Goal: Communication & Community: Ask a question

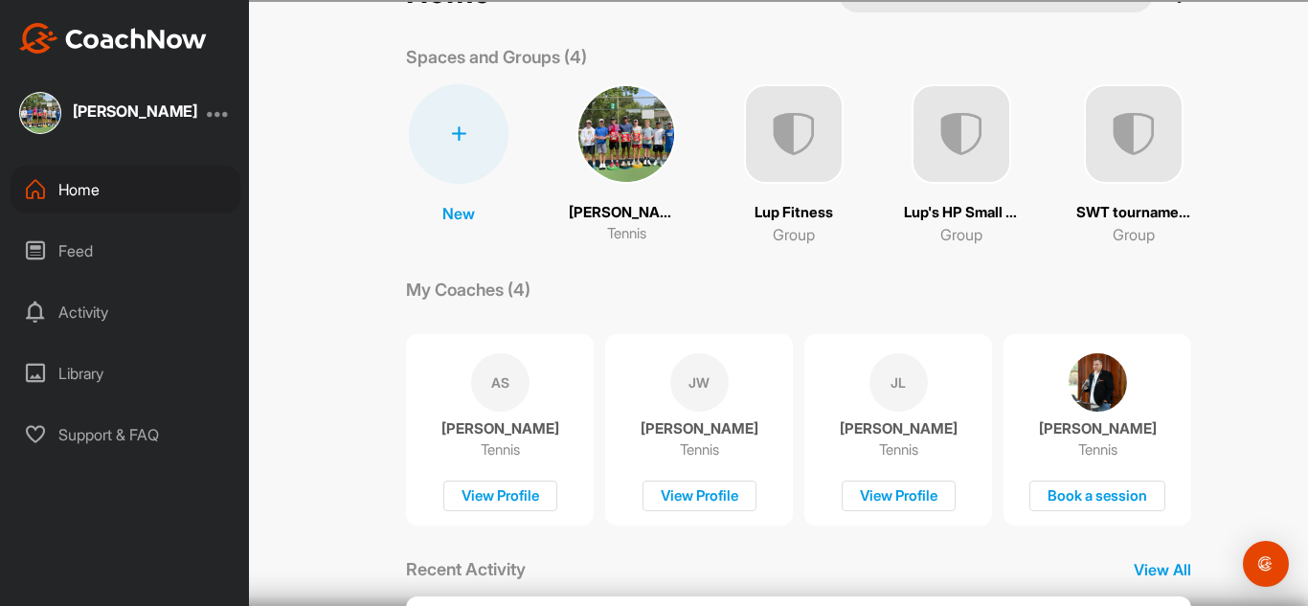
scroll to position [62, 0]
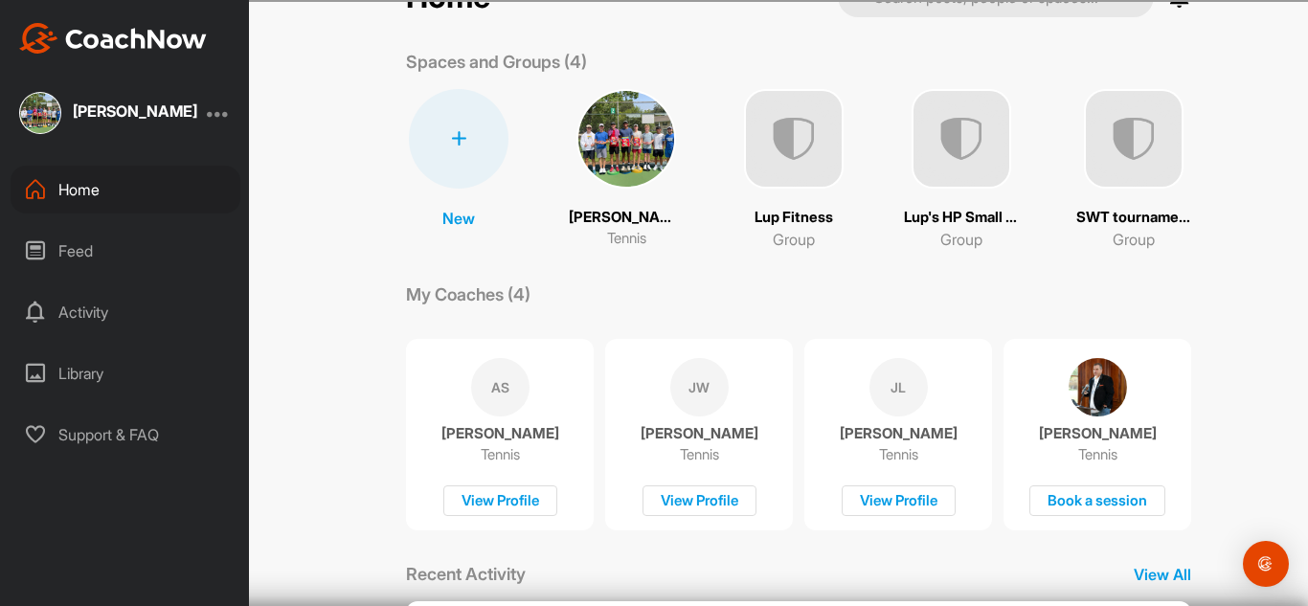
click at [626, 203] on div "Cooper Reid Tennis" at bounding box center [626, 169] width 115 height 161
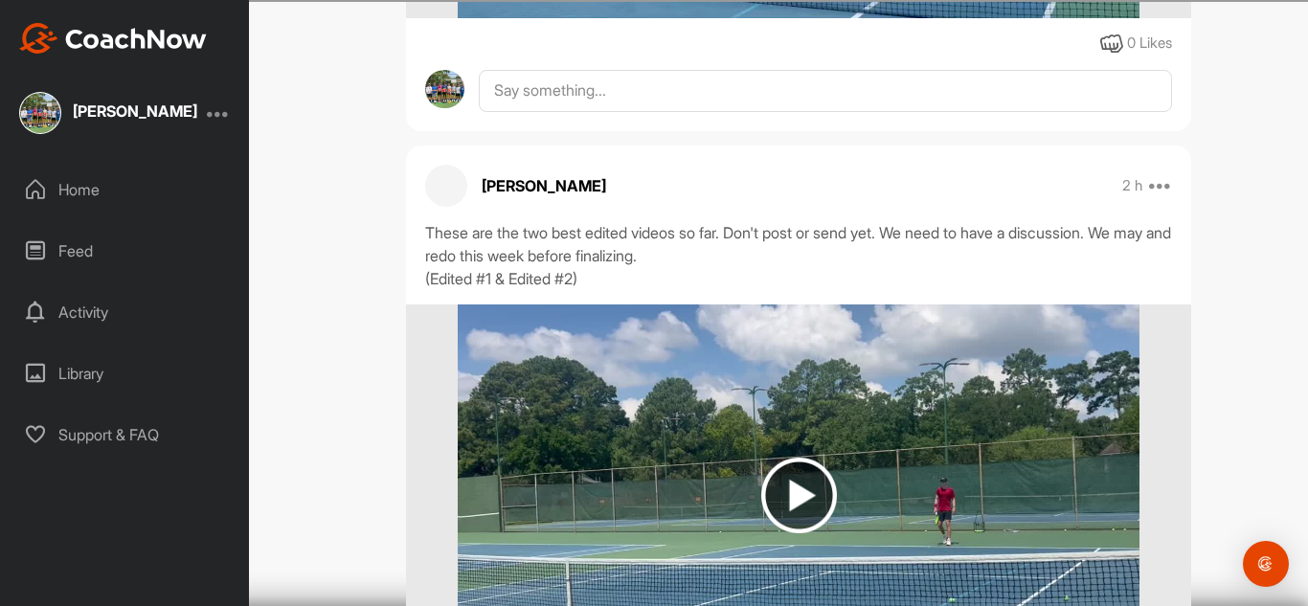
scroll to position [831, 0]
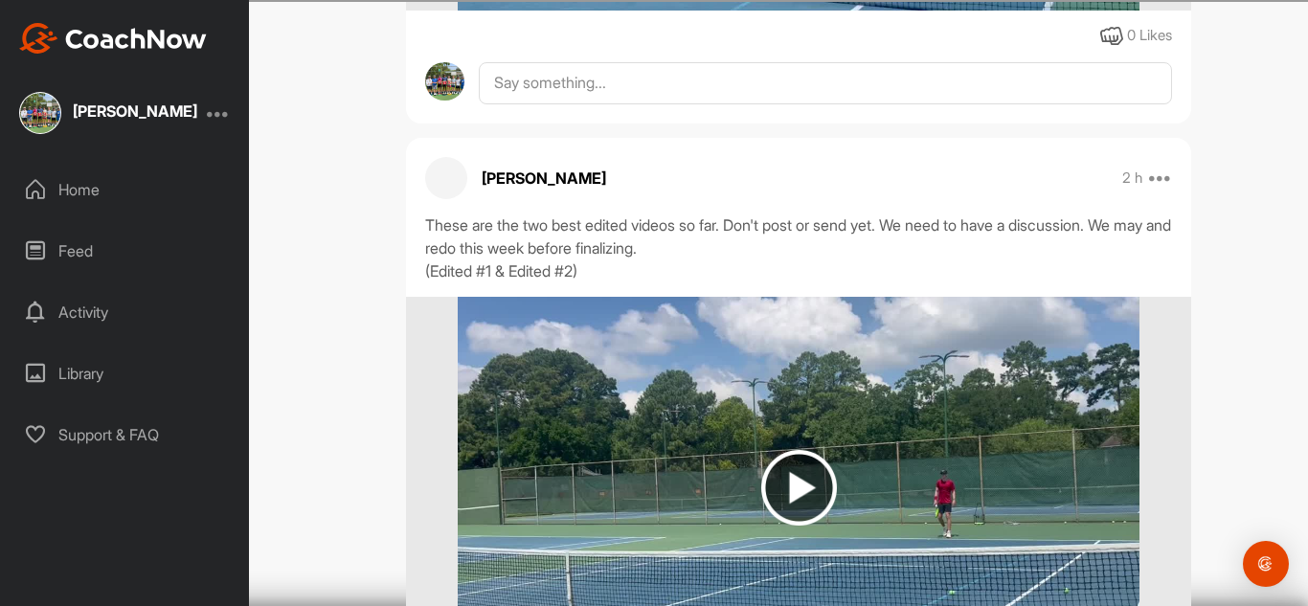
click at [779, 481] on img at bounding box center [799, 488] width 76 height 76
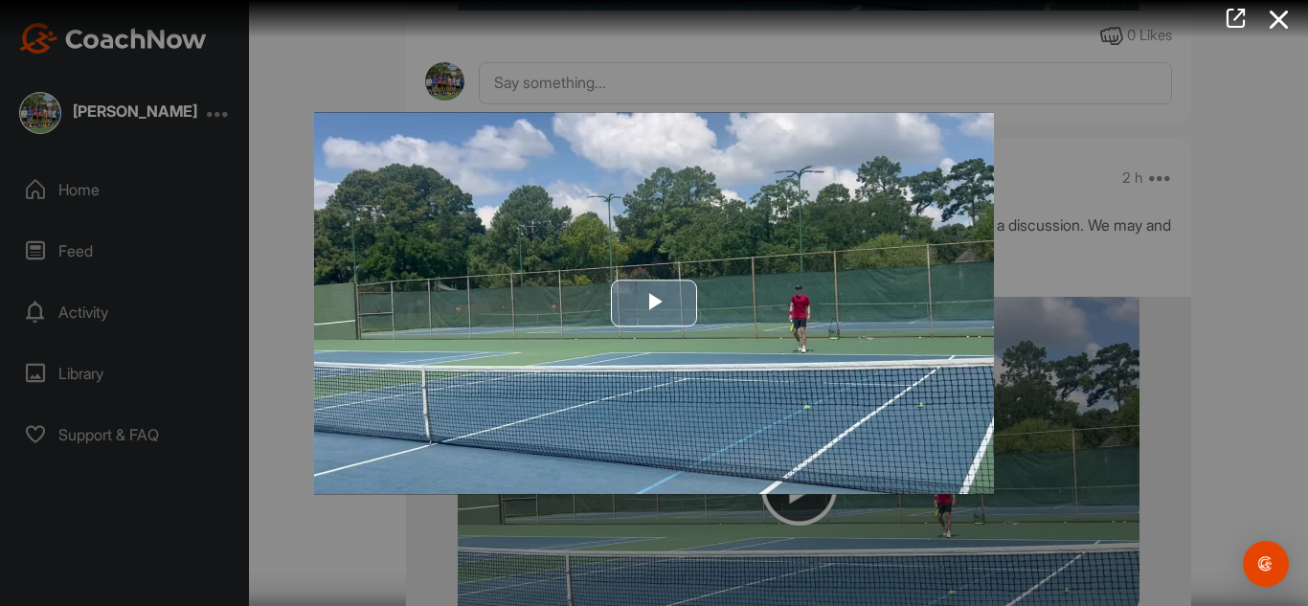
click at [654, 304] on span "Video Player" at bounding box center [654, 304] width 0 height 0
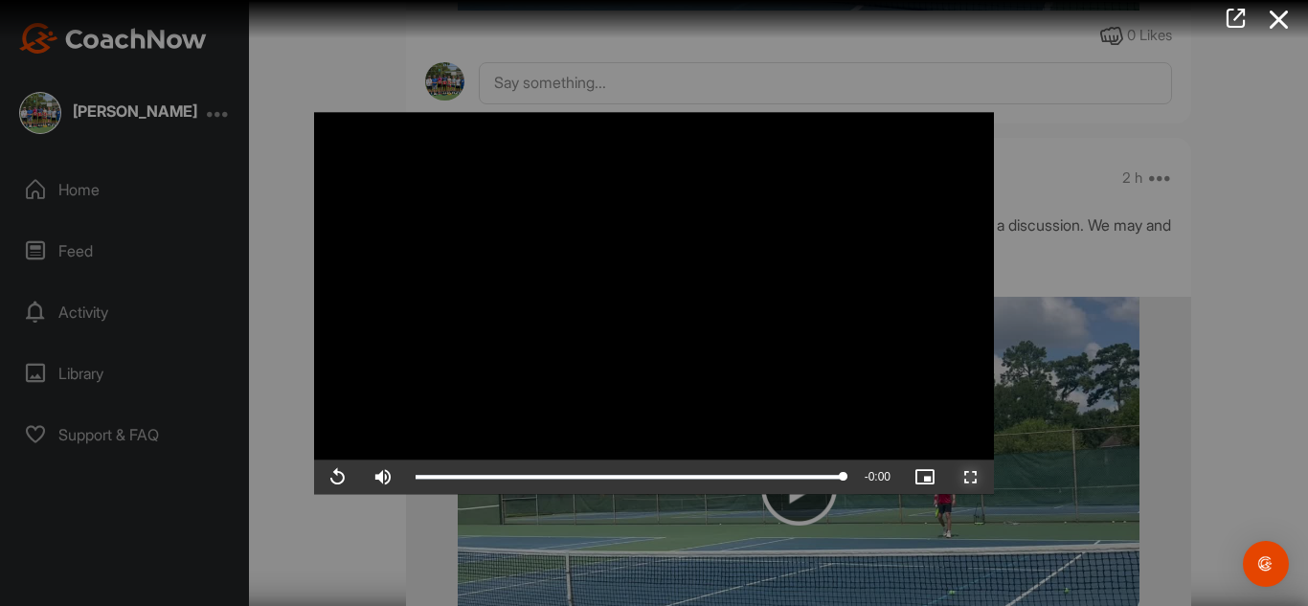
click at [965, 477] on span "Video Player" at bounding box center [971, 477] width 46 height 0
click at [1201, 171] on div at bounding box center [654, 303] width 1308 height 606
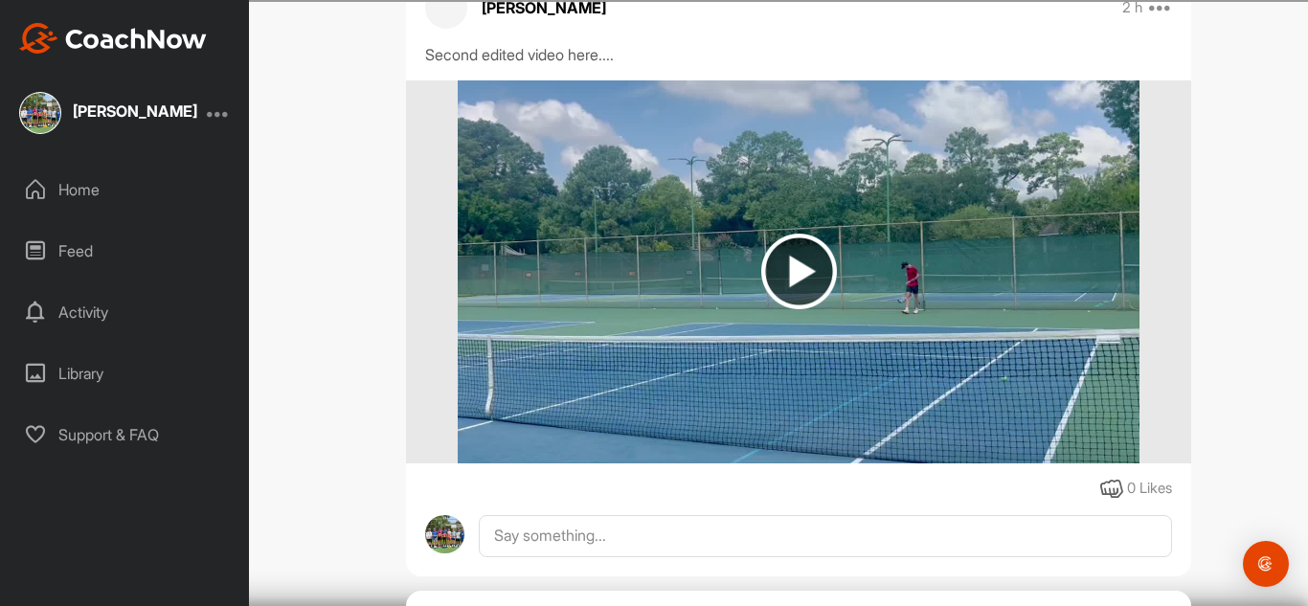
scroll to position [383, 0]
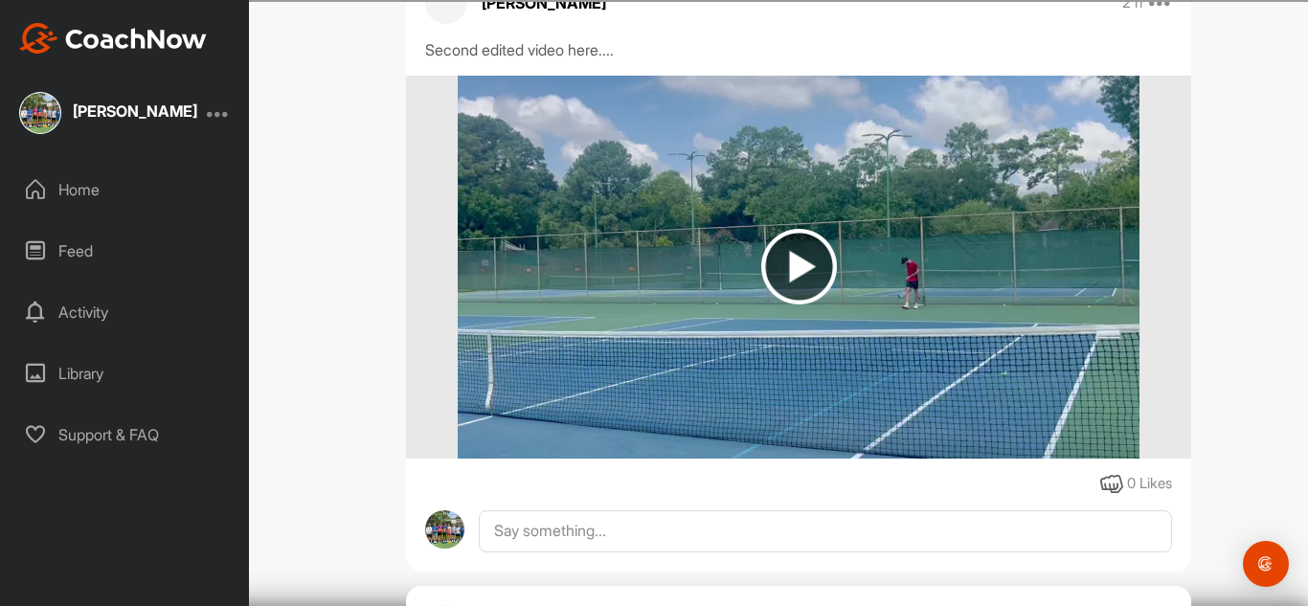
click at [825, 276] on img at bounding box center [799, 267] width 76 height 76
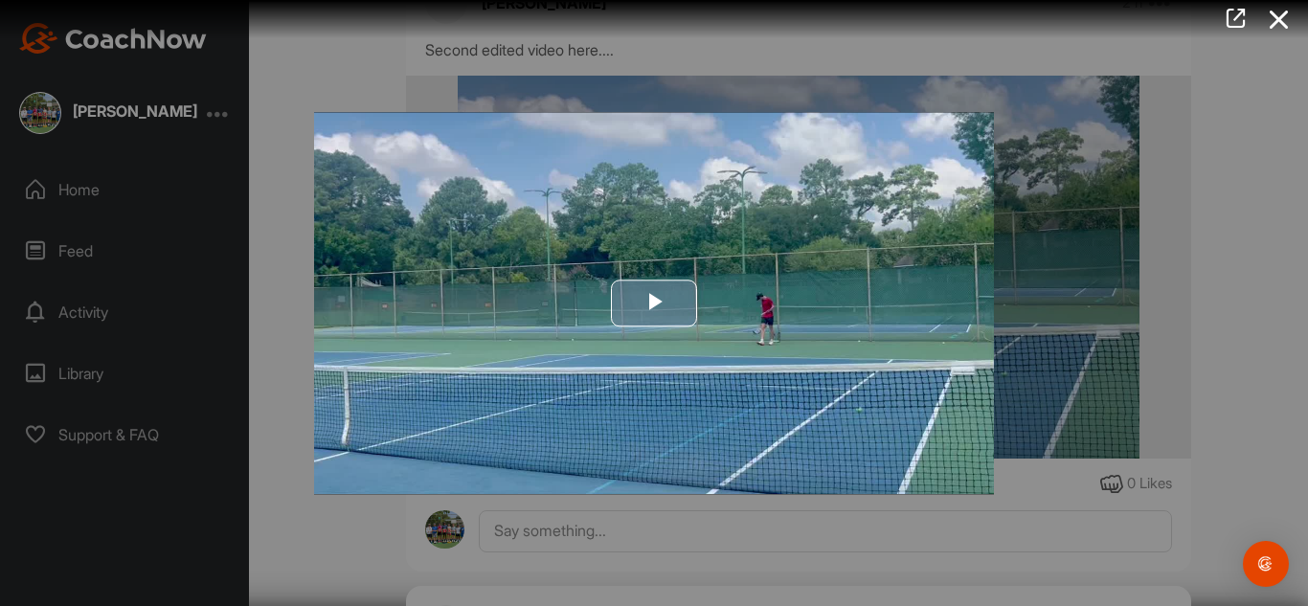
click at [611, 343] on img "Video Player" at bounding box center [654, 303] width 680 height 382
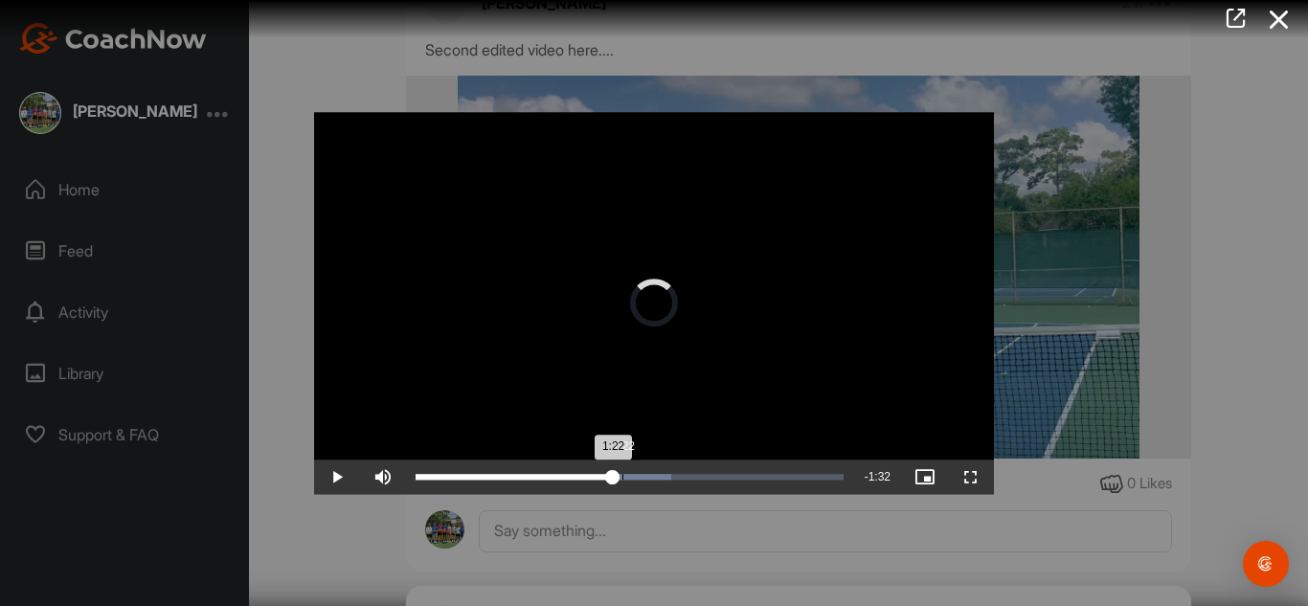
drag, startPoint x: 612, startPoint y: 470, endPoint x: 626, endPoint y: 473, distance: 14.7
click at [613, 474] on div "1:22" at bounding box center [514, 477] width 197 height 6
drag, startPoint x: 628, startPoint y: 477, endPoint x: 649, endPoint y: 479, distance: 21.2
click at [648, 479] on div "1:33" at bounding box center [532, 477] width 233 height 6
drag, startPoint x: 651, startPoint y: 480, endPoint x: 665, endPoint y: 481, distance: 13.4
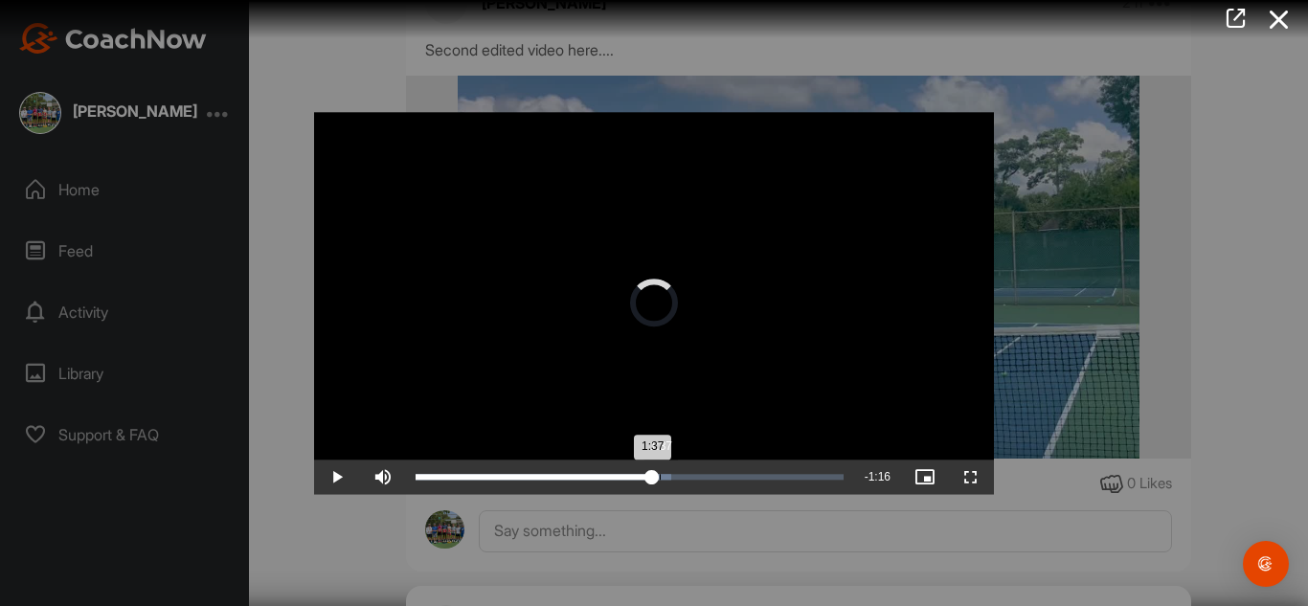
click at [665, 481] on div "Loaded : 59.69% 1:37 1:37" at bounding box center [629, 477] width 447 height 34
drag, startPoint x: 670, startPoint y: 476, endPoint x: 704, endPoint y: 478, distance: 33.6
click at [704, 478] on div "Loaded : 66.94% 1:54 1:54" at bounding box center [630, 477] width 428 height 6
drag, startPoint x: 725, startPoint y: 475, endPoint x: 789, endPoint y: 482, distance: 64.5
click at [789, 482] on div "Loaded : 84.62% 2:28 2:28" at bounding box center [629, 477] width 447 height 34
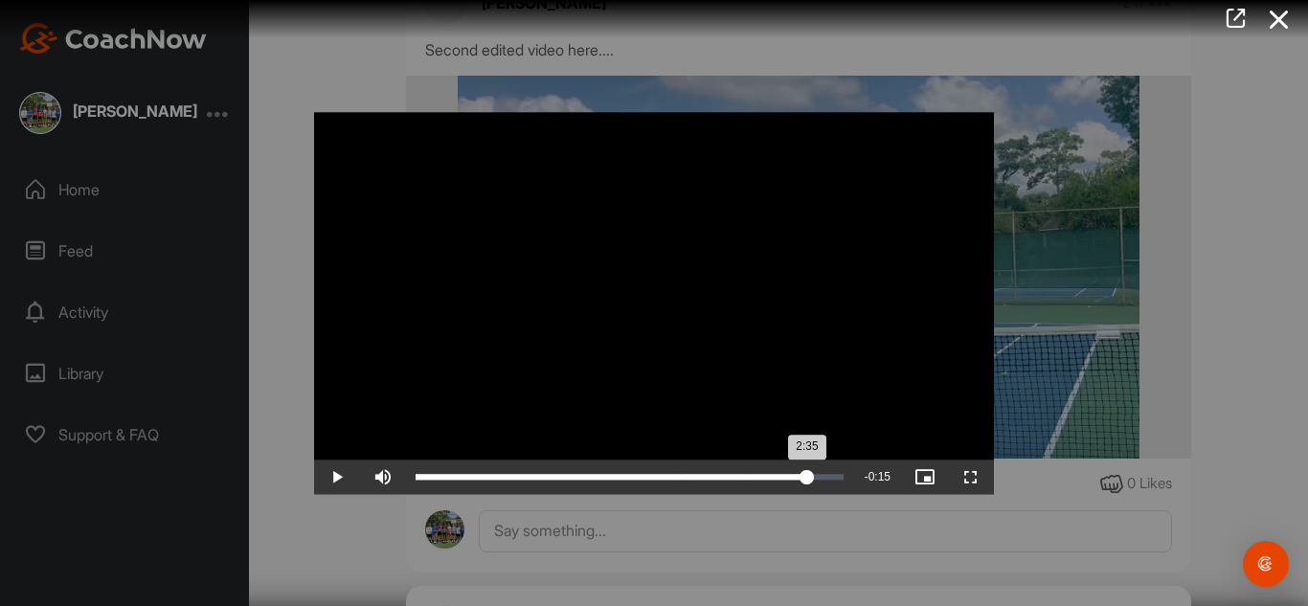
drag, startPoint x: 793, startPoint y: 481, endPoint x: 805, endPoint y: 483, distance: 12.6
click at [805, 480] on div "2:35" at bounding box center [612, 477] width 392 height 6
drag, startPoint x: 808, startPoint y: 483, endPoint x: 487, endPoint y: 452, distance: 322.3
click at [487, 452] on div "Video Player is loading. Play Video Play Skip Backward Skip Forward Mute Curren…" at bounding box center [654, 303] width 680 height 382
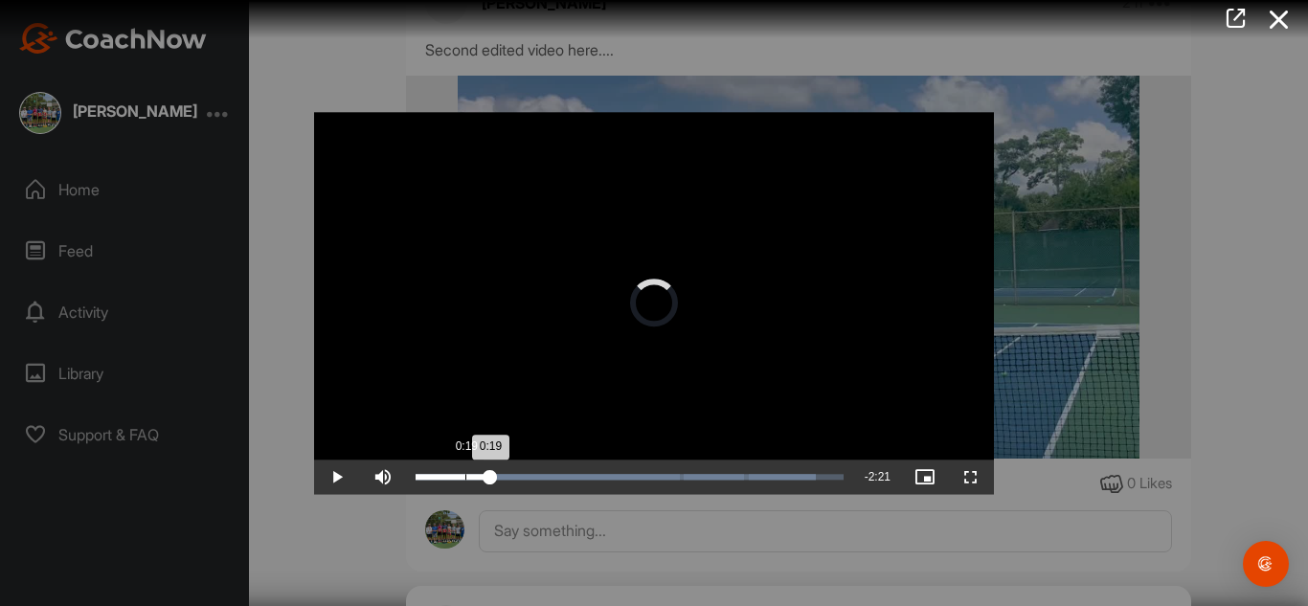
drag, startPoint x: 490, startPoint y: 477, endPoint x: 464, endPoint y: 479, distance: 25.9
click at [464, 479] on div "0:19" at bounding box center [453, 477] width 75 height 6
click at [1119, 317] on div at bounding box center [654, 303] width 1308 height 606
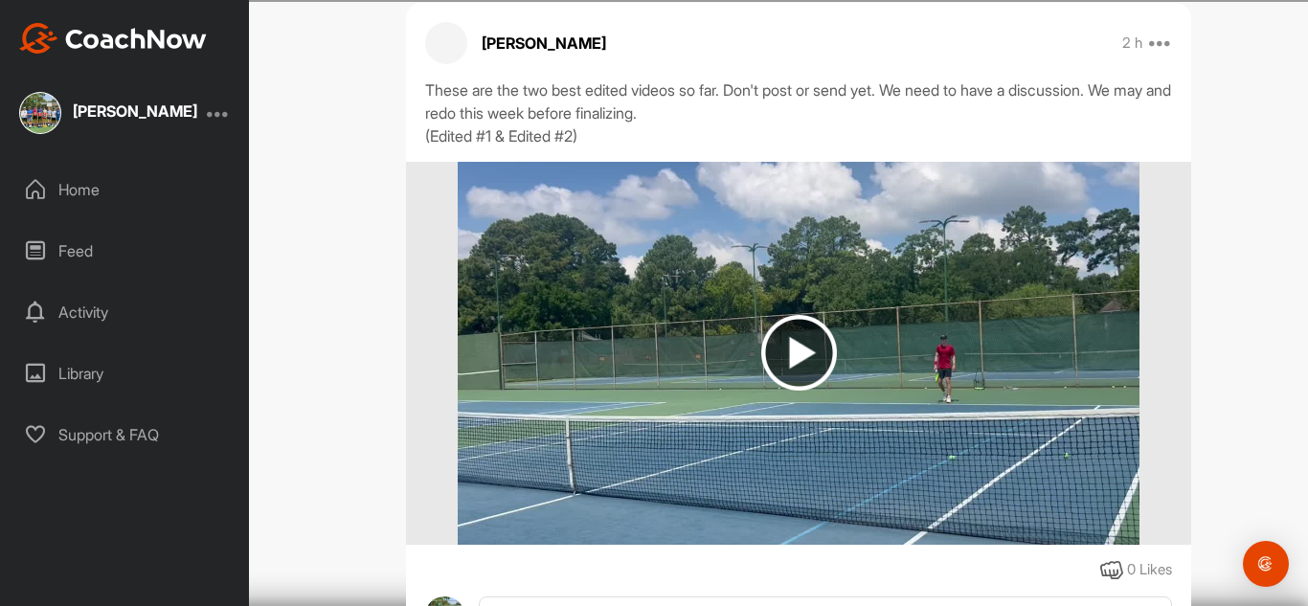
scroll to position [963, 0]
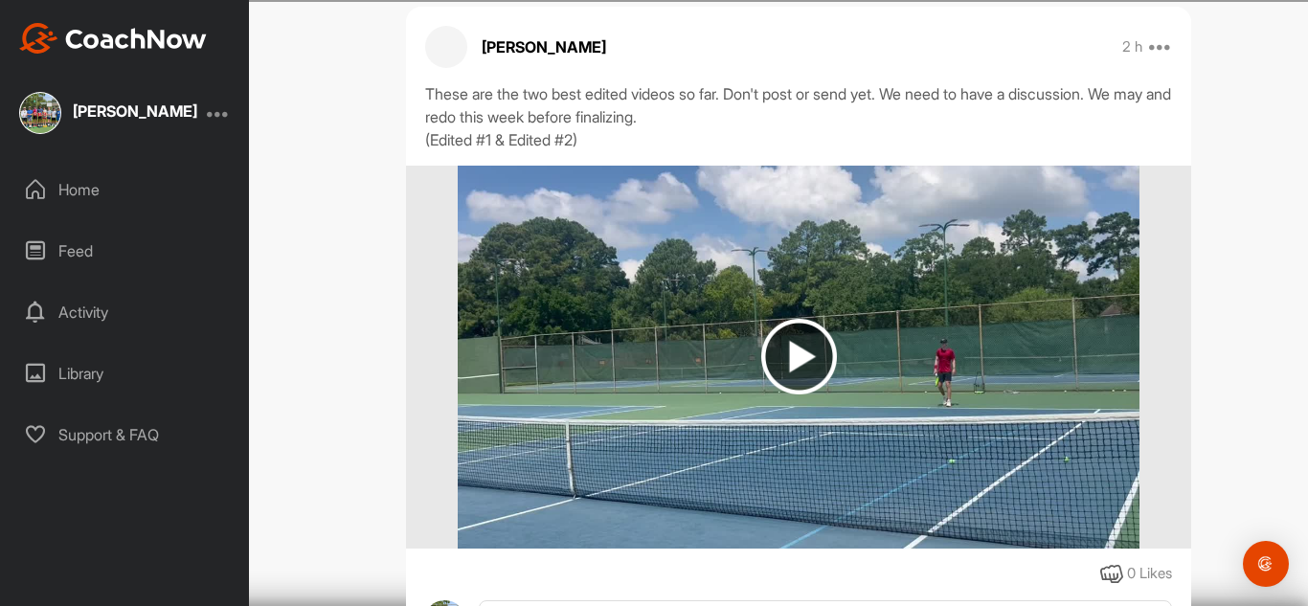
click at [817, 355] on img at bounding box center [799, 357] width 76 height 76
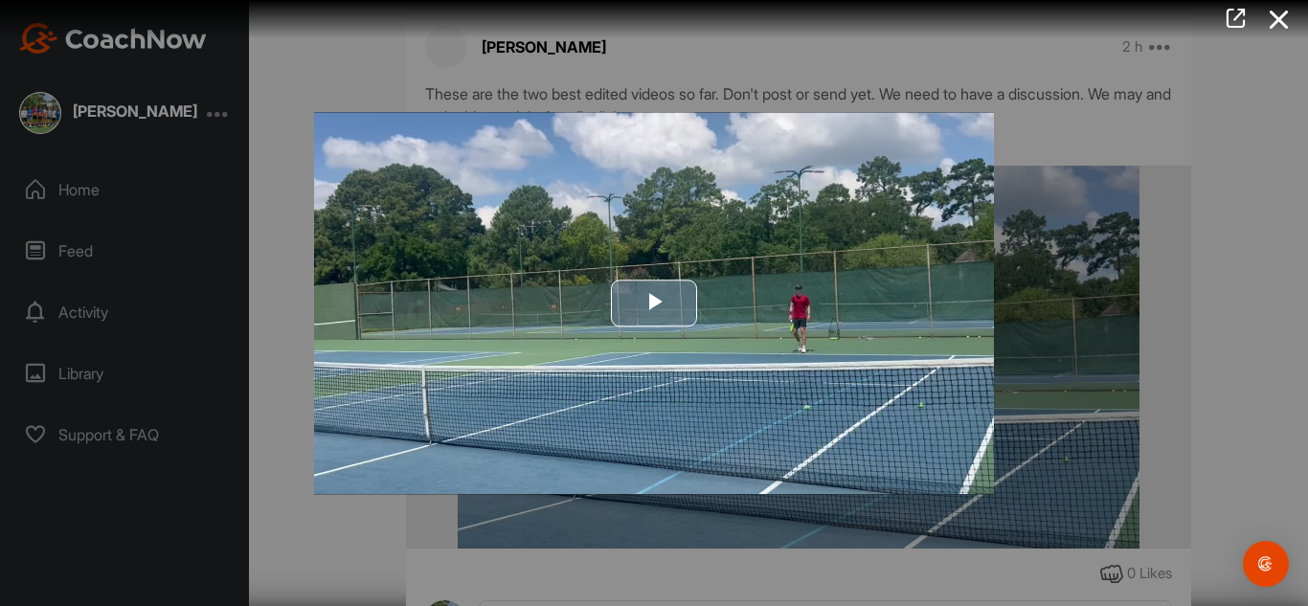
click at [654, 304] on span "Video Player" at bounding box center [654, 304] width 0 height 0
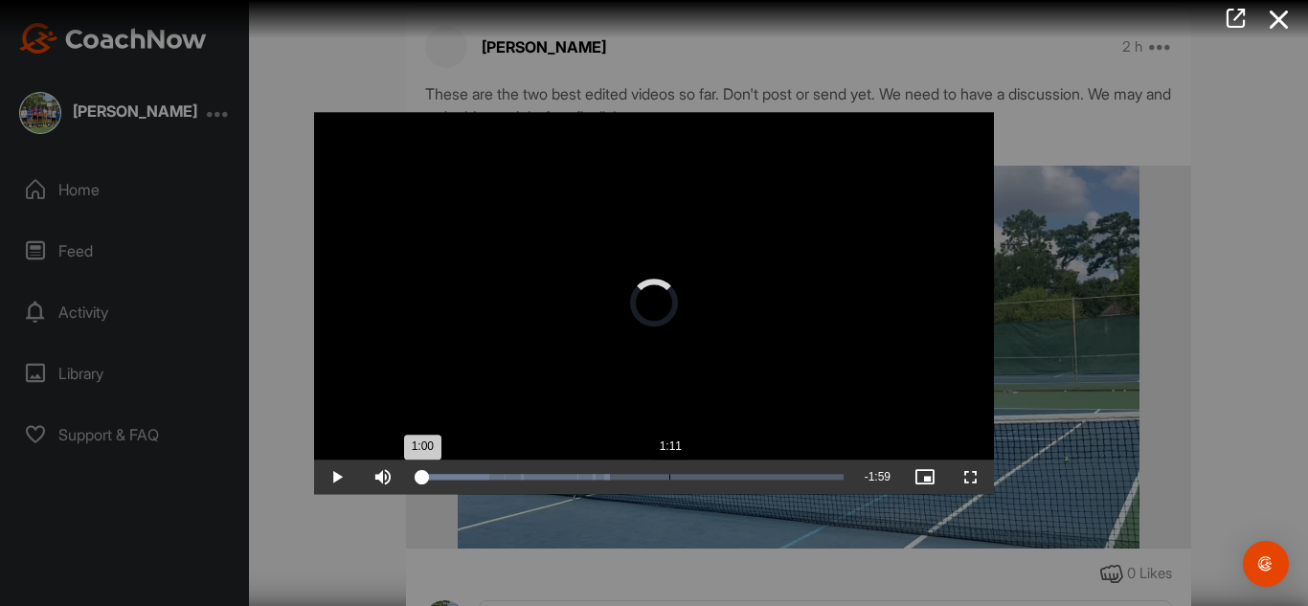
drag, startPoint x: 422, startPoint y: 471, endPoint x: 671, endPoint y: 493, distance: 250.0
click at [671, 493] on div "Loaded : 45.49% 1:11 1:00" at bounding box center [629, 477] width 447 height 34
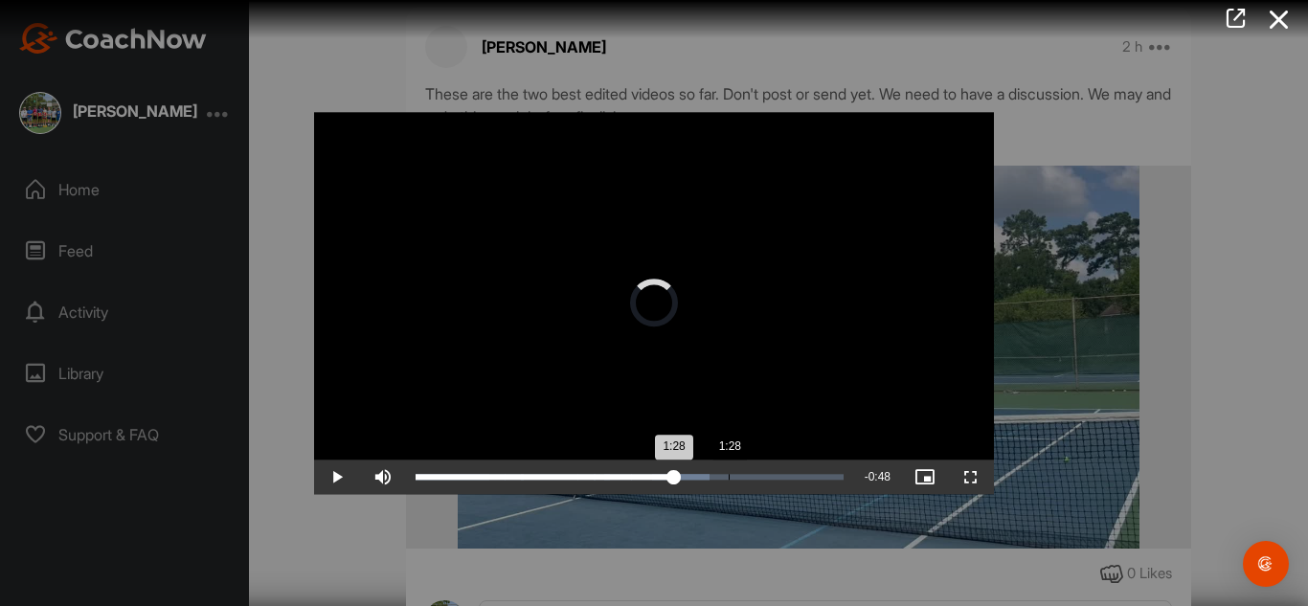
drag, startPoint x: 672, startPoint y: 476, endPoint x: 749, endPoint y: 482, distance: 76.8
click at [749, 482] on div "Loaded : 68.78% 1:28 1:28" at bounding box center [629, 477] width 447 height 34
click at [983, 477] on span "Video Player" at bounding box center [971, 477] width 46 height 0
click at [1231, 399] on div at bounding box center [654, 303] width 1308 height 606
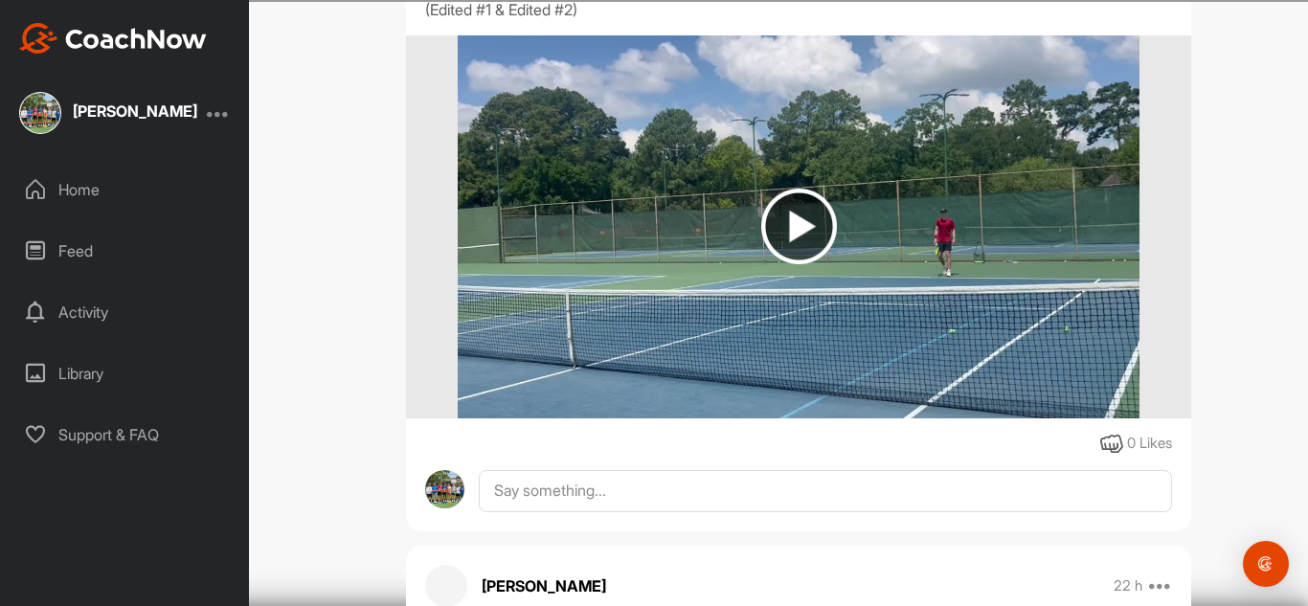
scroll to position [1095, 0]
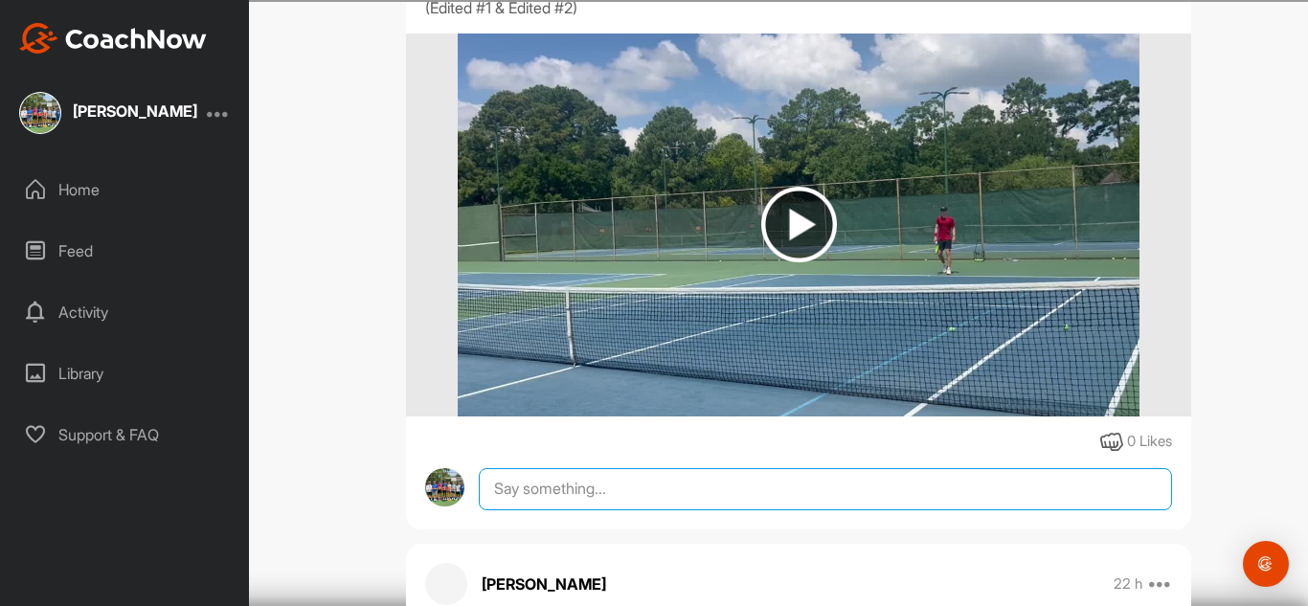
click at [661, 490] on textarea at bounding box center [825, 489] width 693 height 42
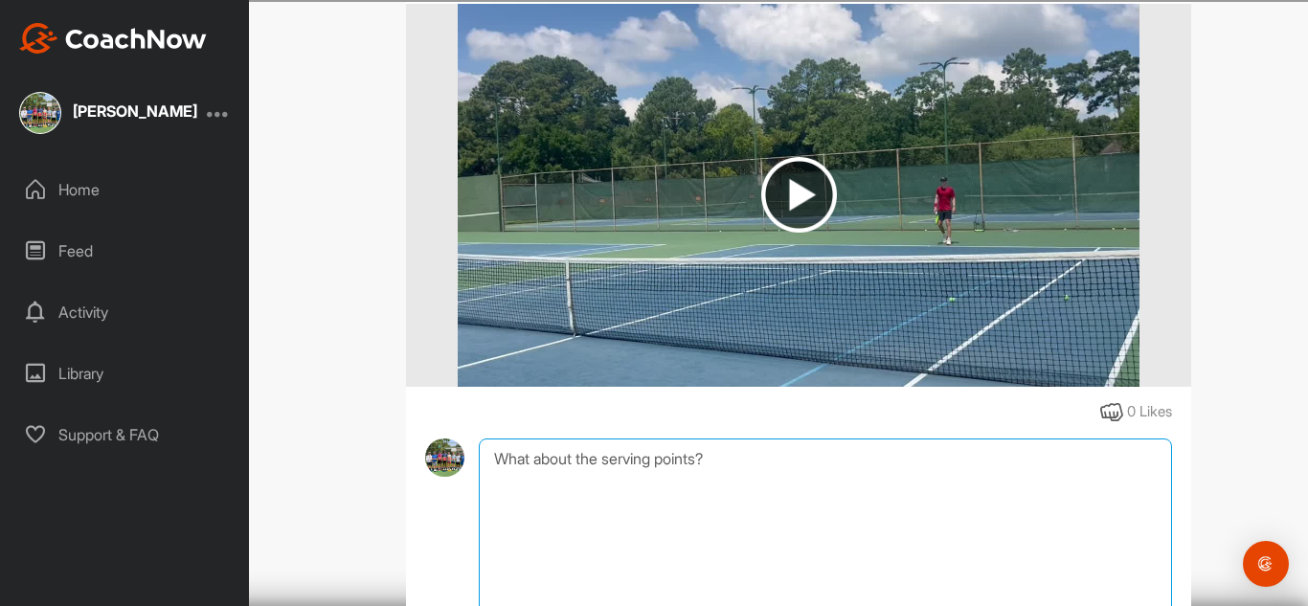
scroll to position [1128, 0]
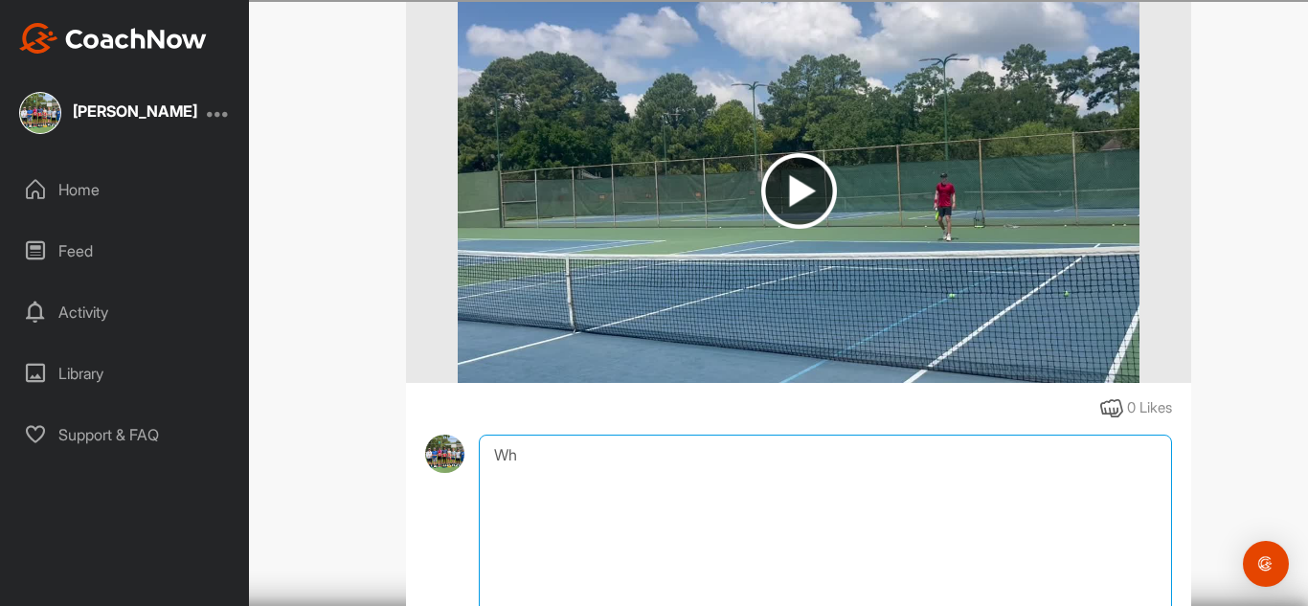
type textarea "W"
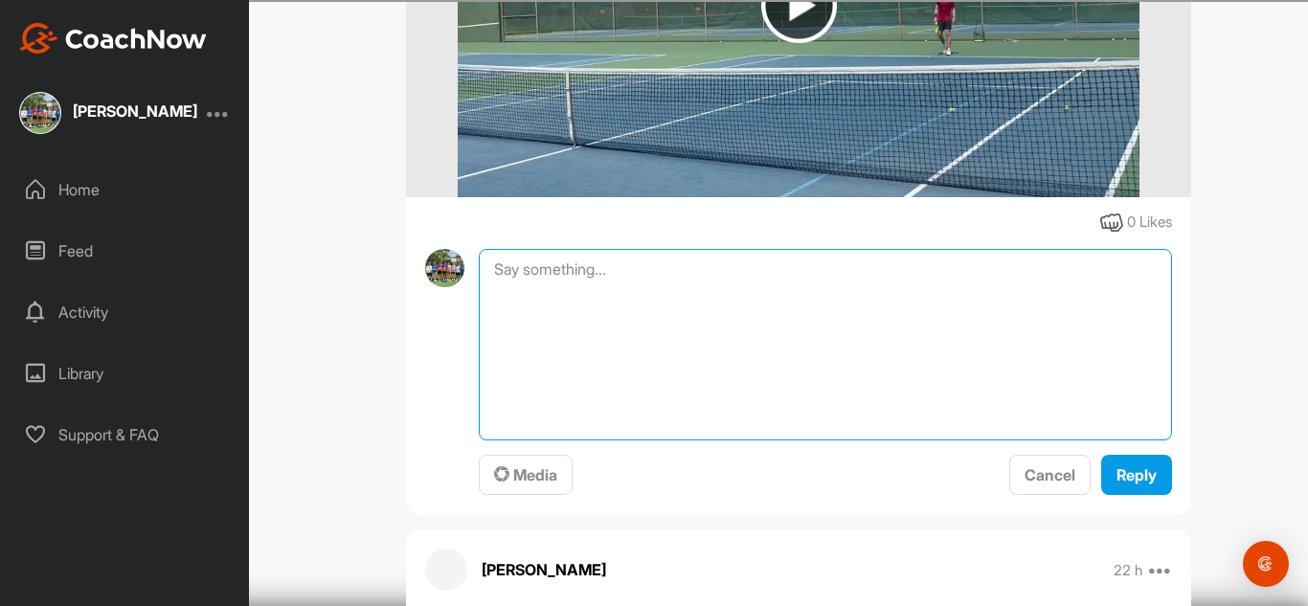
scroll to position [1315, 0]
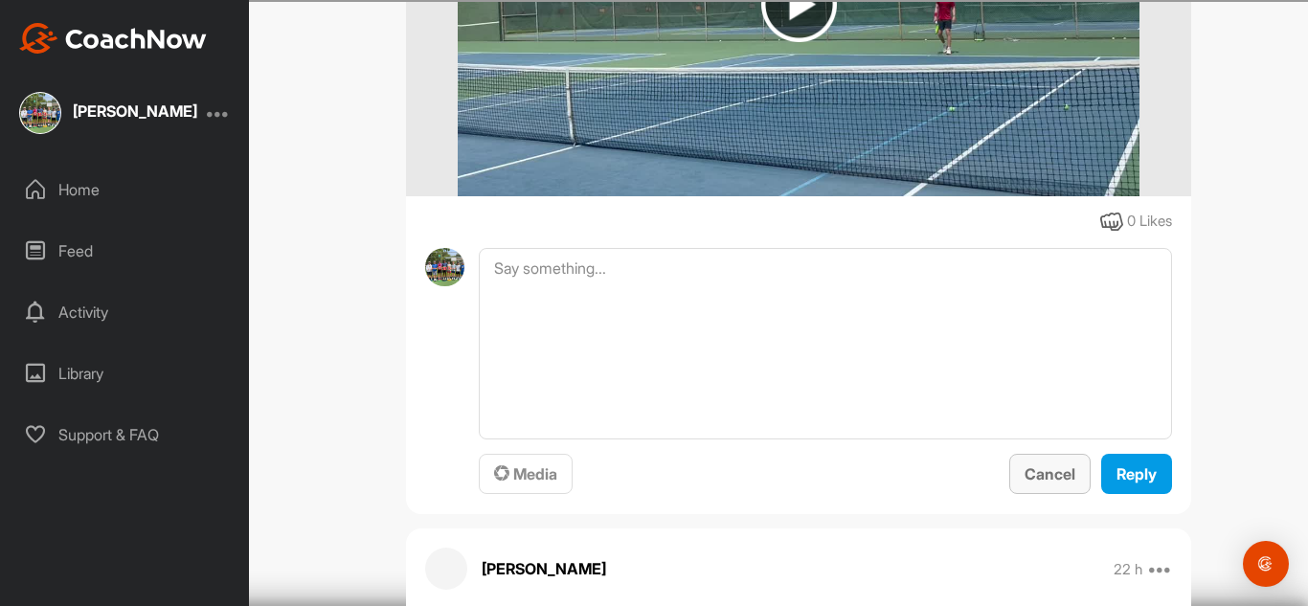
click at [1052, 485] on div "Cancel" at bounding box center [1050, 474] width 51 height 23
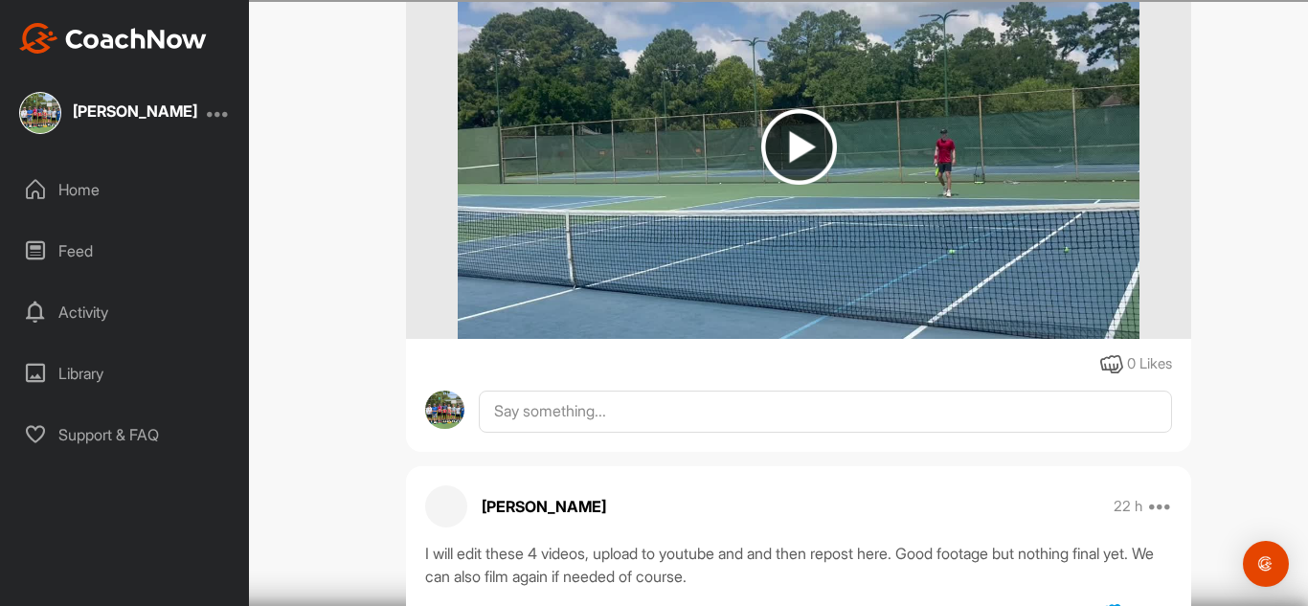
scroll to position [1173, 0]
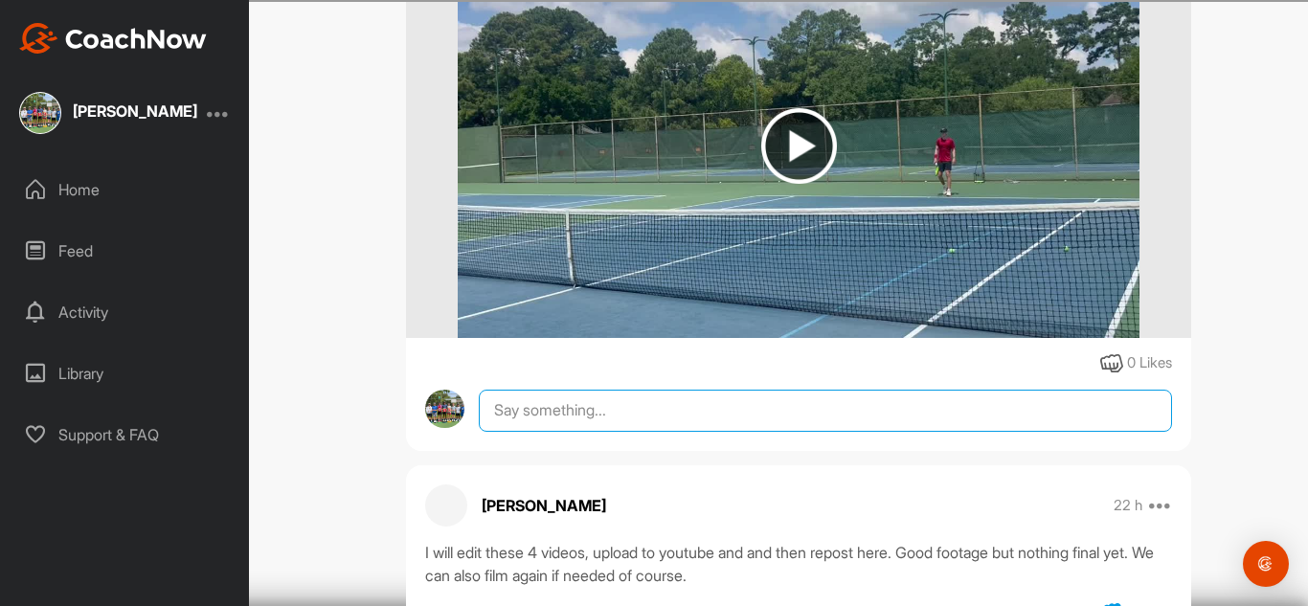
click at [729, 419] on textarea at bounding box center [825, 411] width 693 height 42
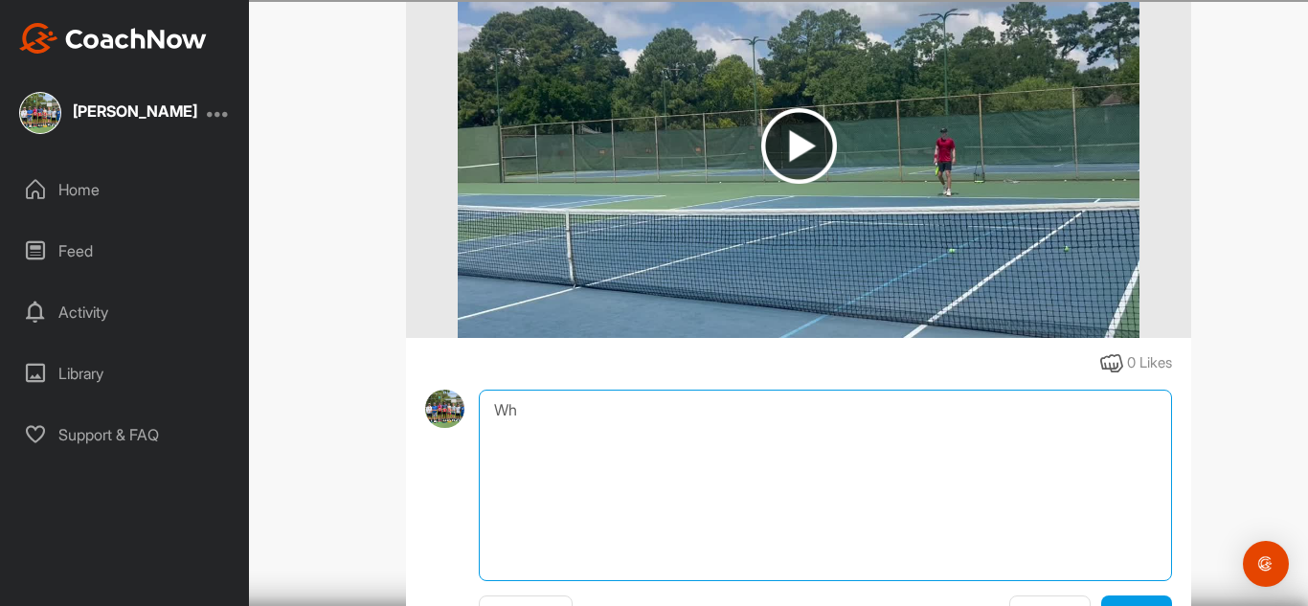
type textarea "W"
click at [508, 413] on textarea "Are the serving points videos not good?" at bounding box center [825, 486] width 693 height 192
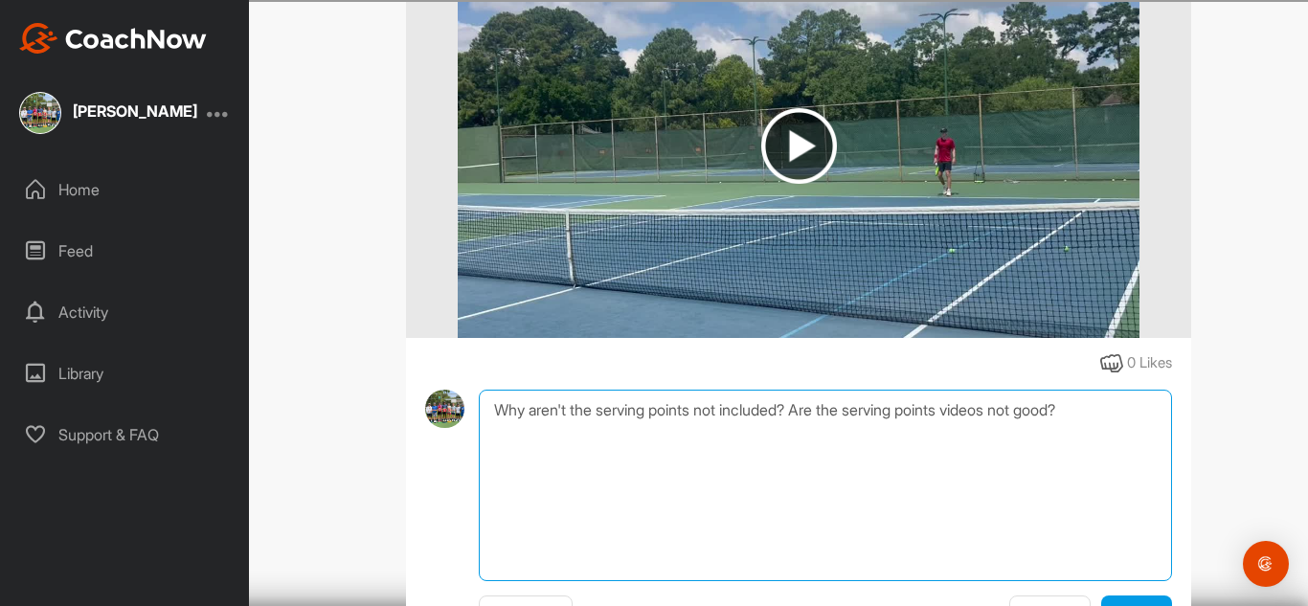
click at [904, 410] on textarea "Why aren't the serving points not included? Are the serving points videos not g…" at bounding box center [825, 486] width 693 height 192
click at [934, 418] on textarea "Why aren't the serving points not included? Are the serving points videos not g…" at bounding box center [825, 486] width 693 height 192
click at [917, 413] on textarea "Why aren't the serving points not included? Are they videos not good?" at bounding box center [825, 486] width 693 height 192
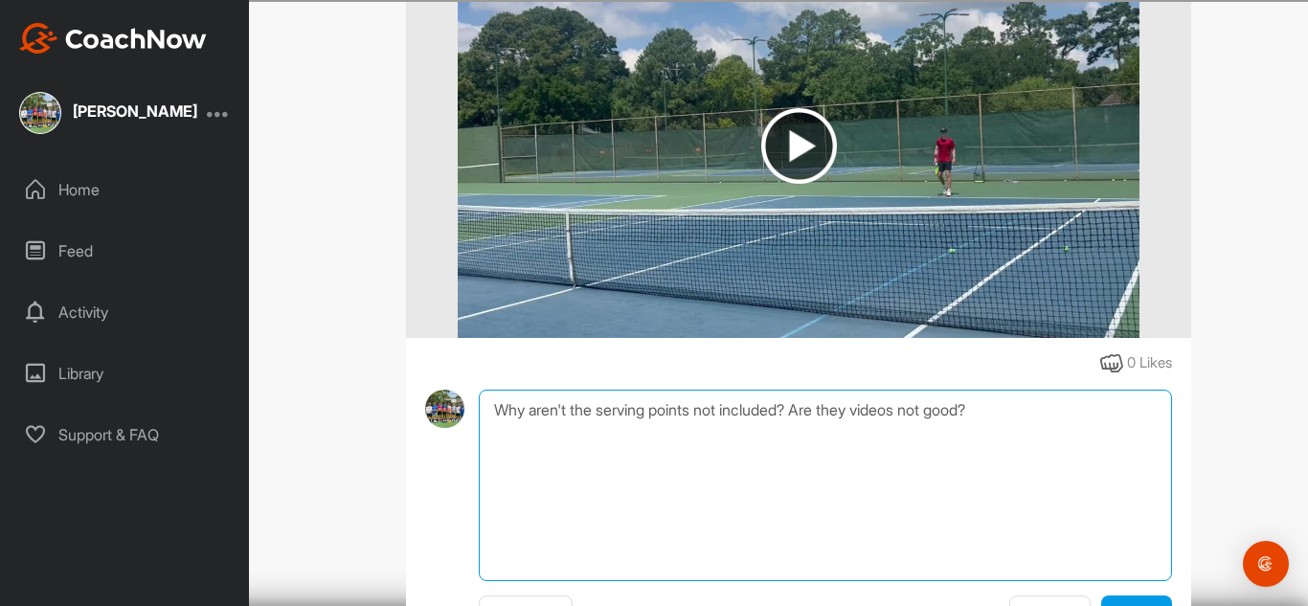
click at [917, 413] on textarea "Why aren't the serving points not included? Are they videos not good?" at bounding box center [825, 486] width 693 height 192
click at [987, 414] on textarea "Why aren't the serving points not included? Are they not good?" at bounding box center [825, 486] width 693 height 192
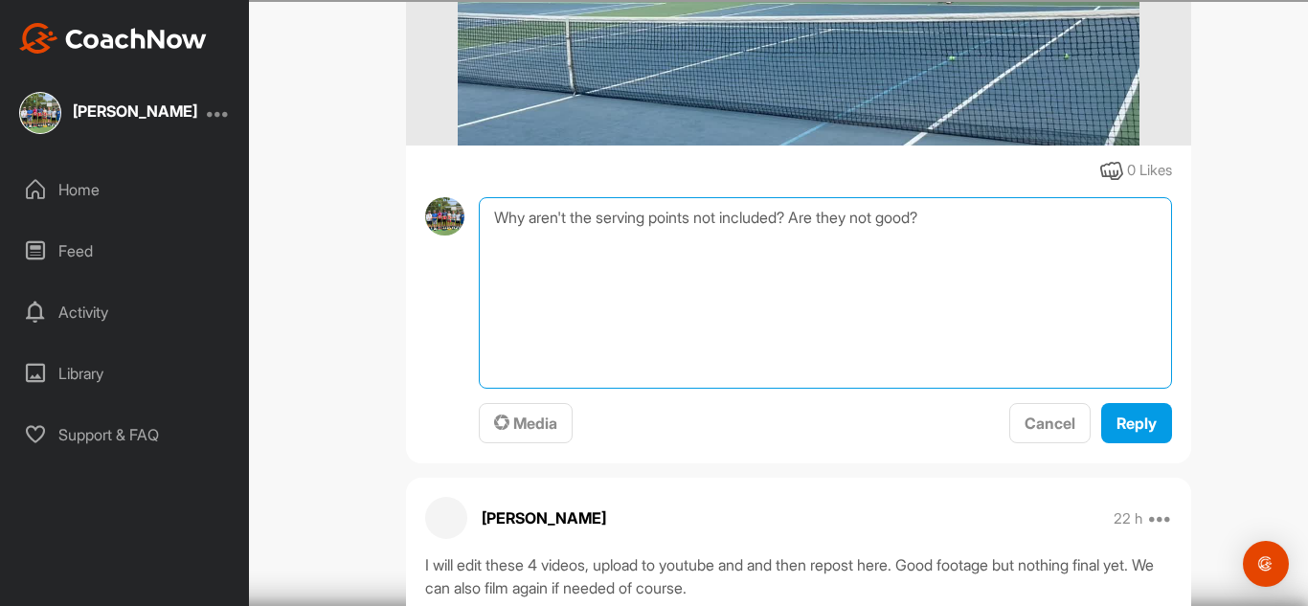
scroll to position [1381, 0]
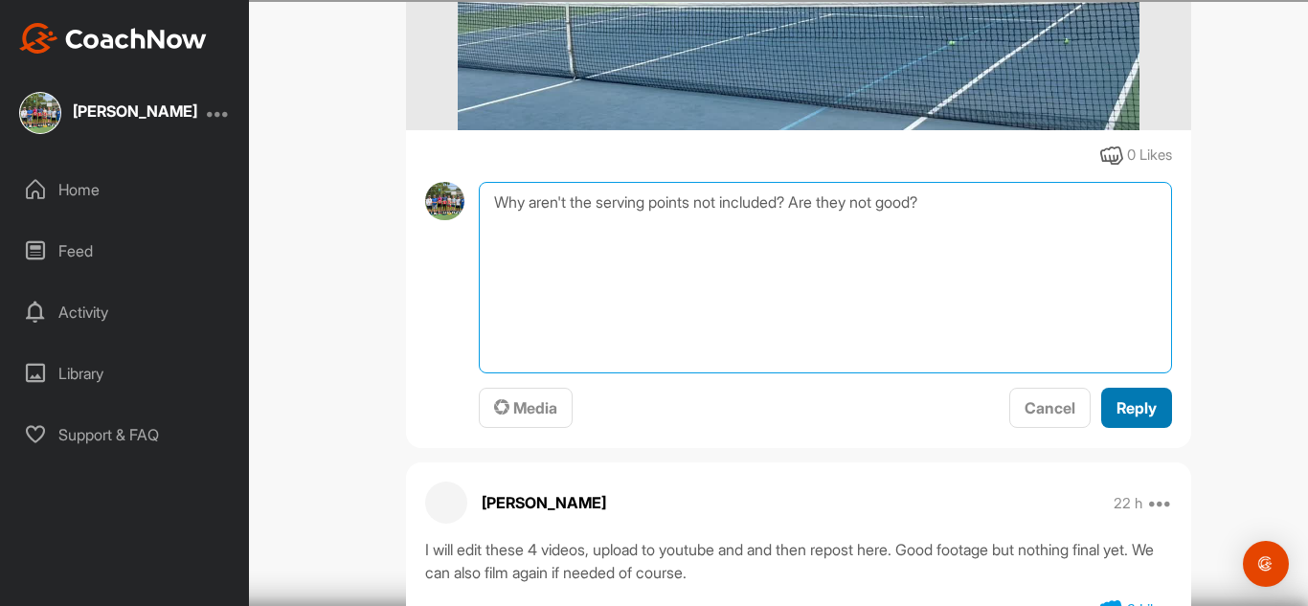
type textarea "Why aren't the serving points not included? Are they not good?"
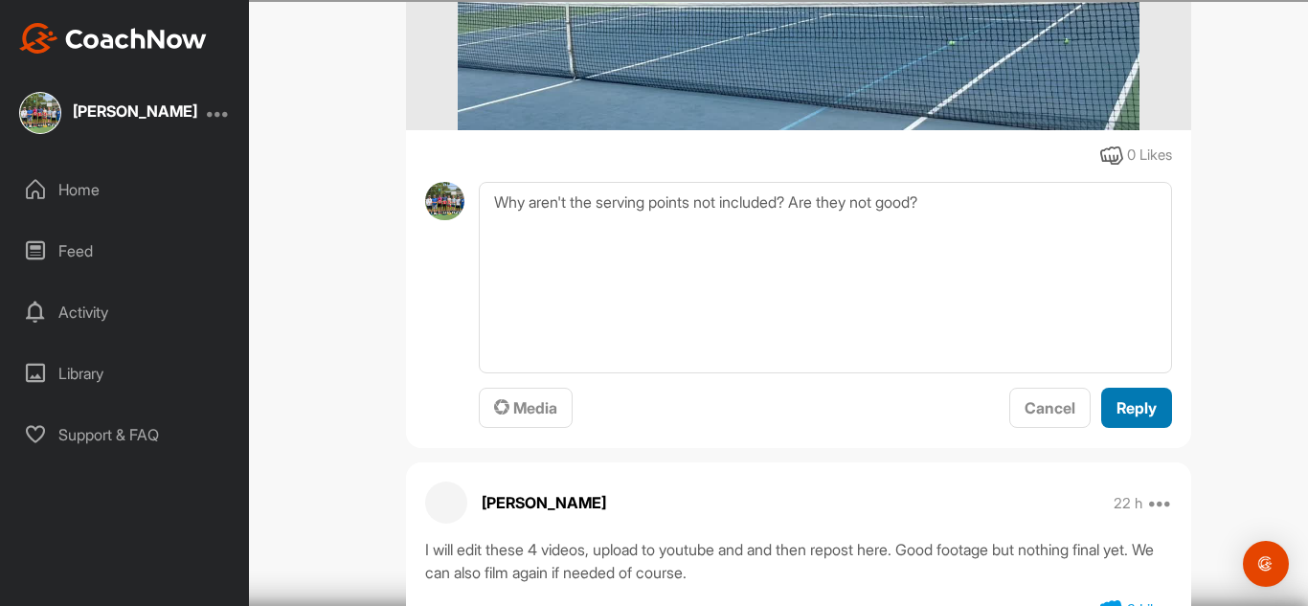
click at [1143, 405] on span "Reply" at bounding box center [1137, 407] width 40 height 19
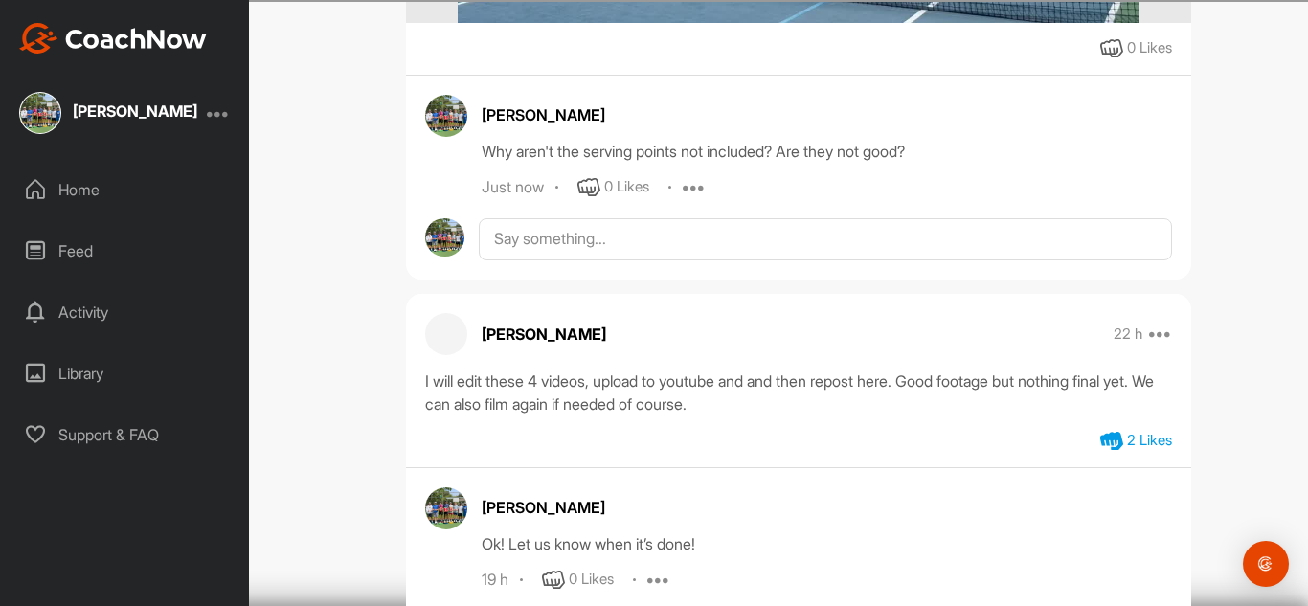
scroll to position [1487, 0]
click at [699, 196] on icon at bounding box center [694, 188] width 23 height 23
click at [690, 250] on p "Edit" at bounding box center [691, 252] width 26 height 20
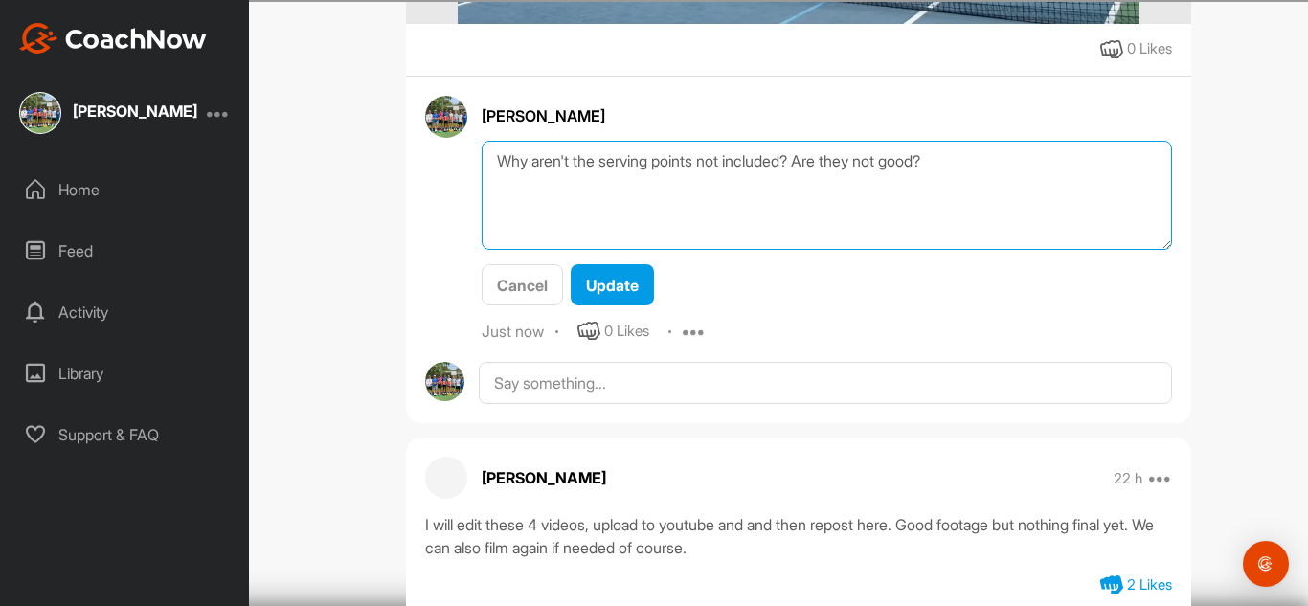
click at [553, 165] on textarea "Why aren't the serving points not included? Are they not good?" at bounding box center [827, 196] width 691 height 110
click at [717, 169] on textarea "Why aren't the serving points not included? Are they not good?" at bounding box center [827, 196] width 691 height 110
type textarea "Why aren't the serving points included? Are they not good?"
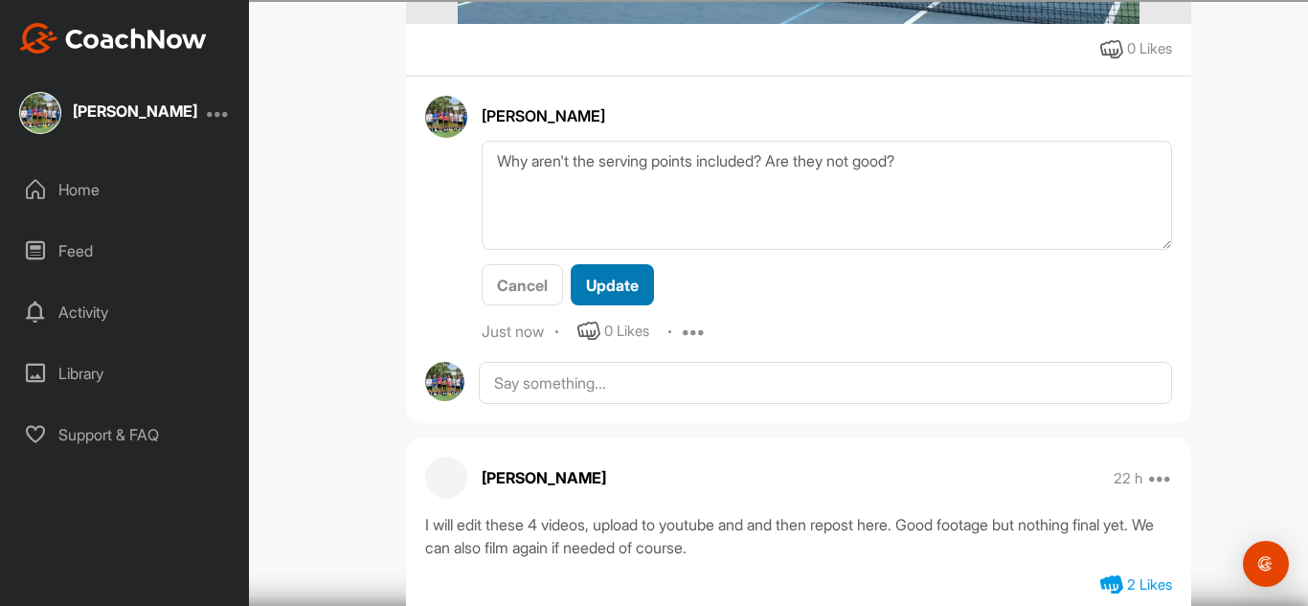
click at [602, 288] on span "Update" at bounding box center [612, 285] width 53 height 19
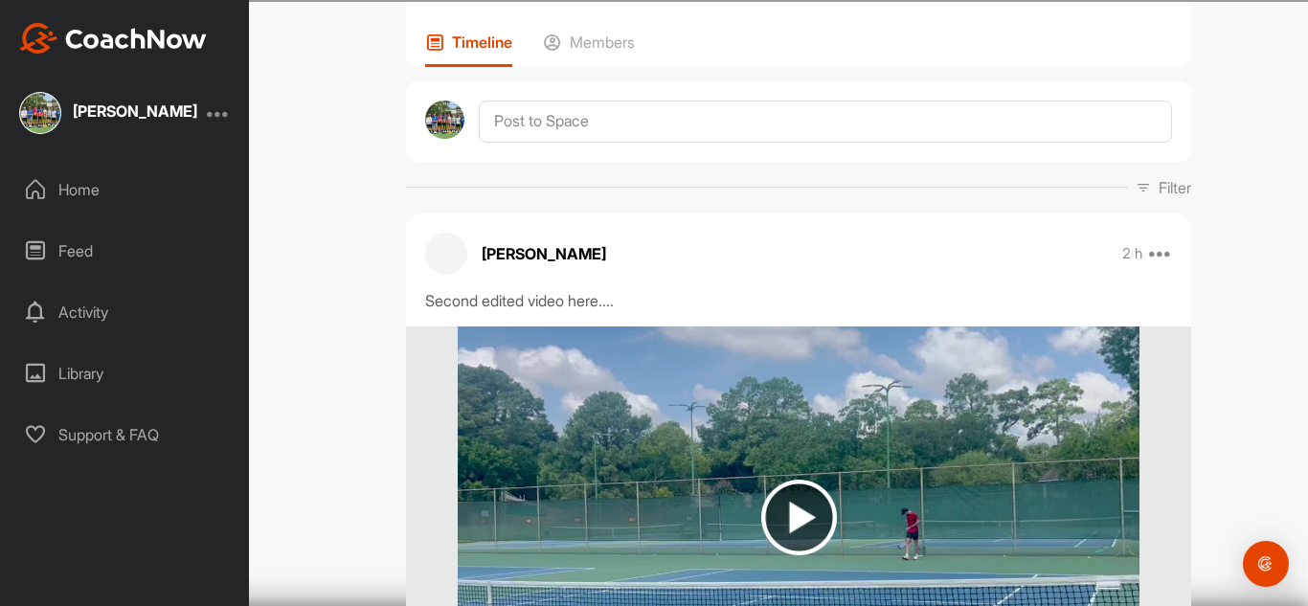
scroll to position [0, 0]
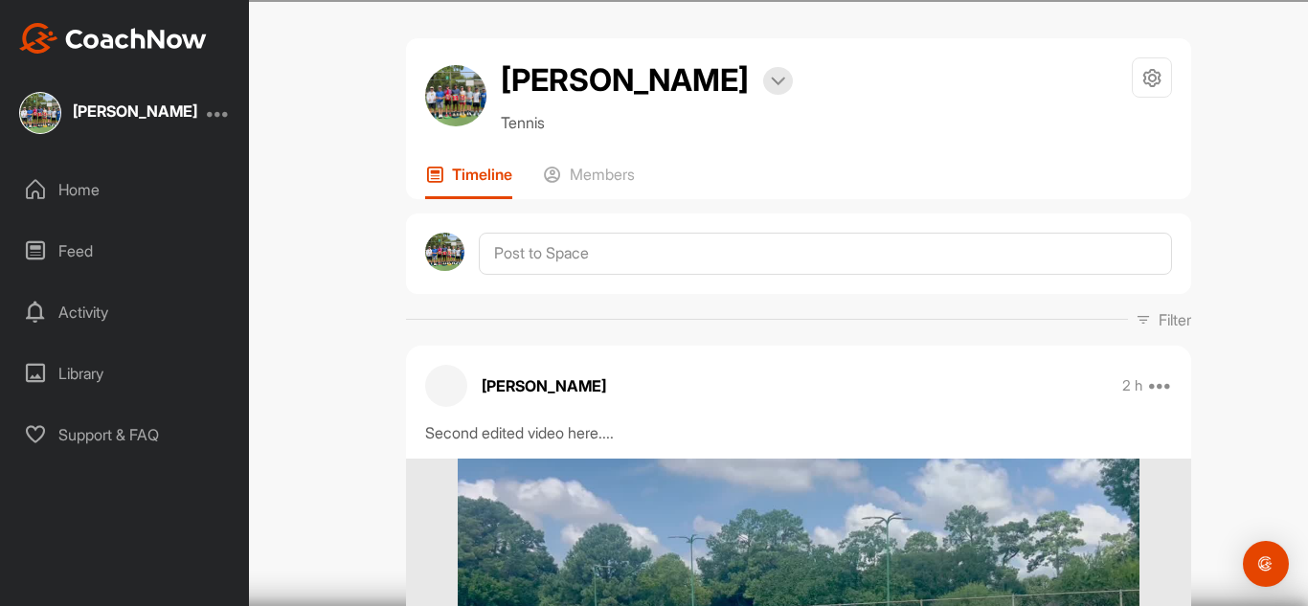
click at [727, 81] on div "Cooper Reid Bookings Tennis Space Settings Your Notifications Leave Space" at bounding box center [798, 95] width 747 height 77
click at [771, 79] on img at bounding box center [778, 82] width 14 height 10
click at [763, 91] on div at bounding box center [778, 81] width 30 height 28
click at [598, 190] on div "Members" at bounding box center [589, 182] width 92 height 34
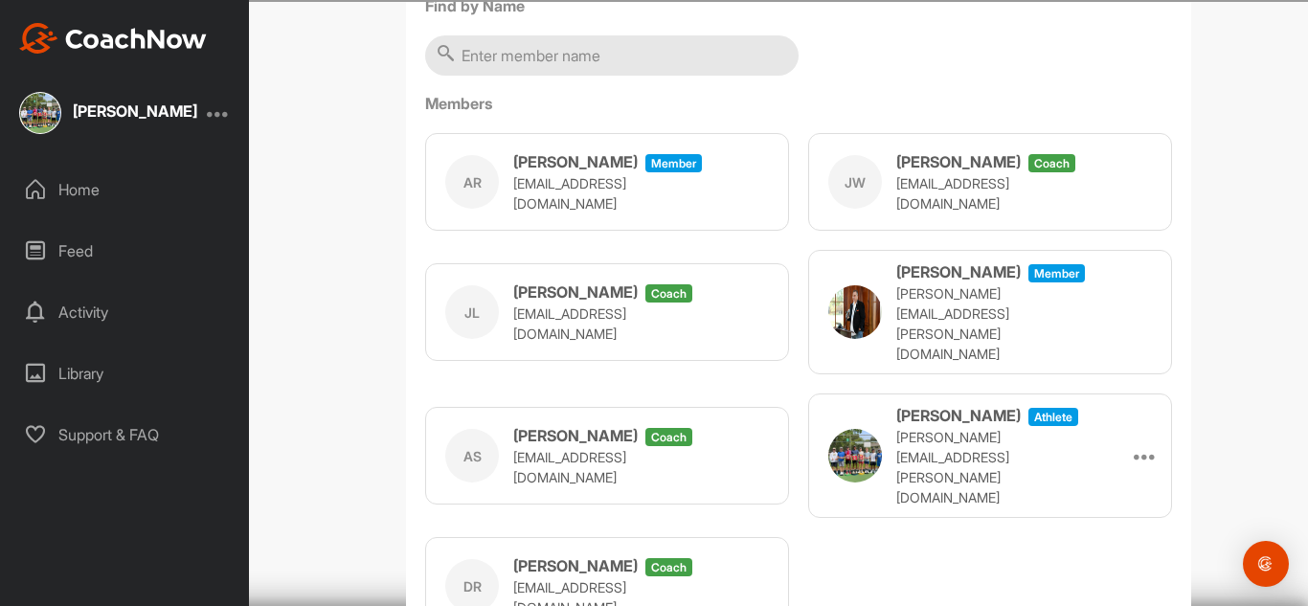
scroll to position [302, 0]
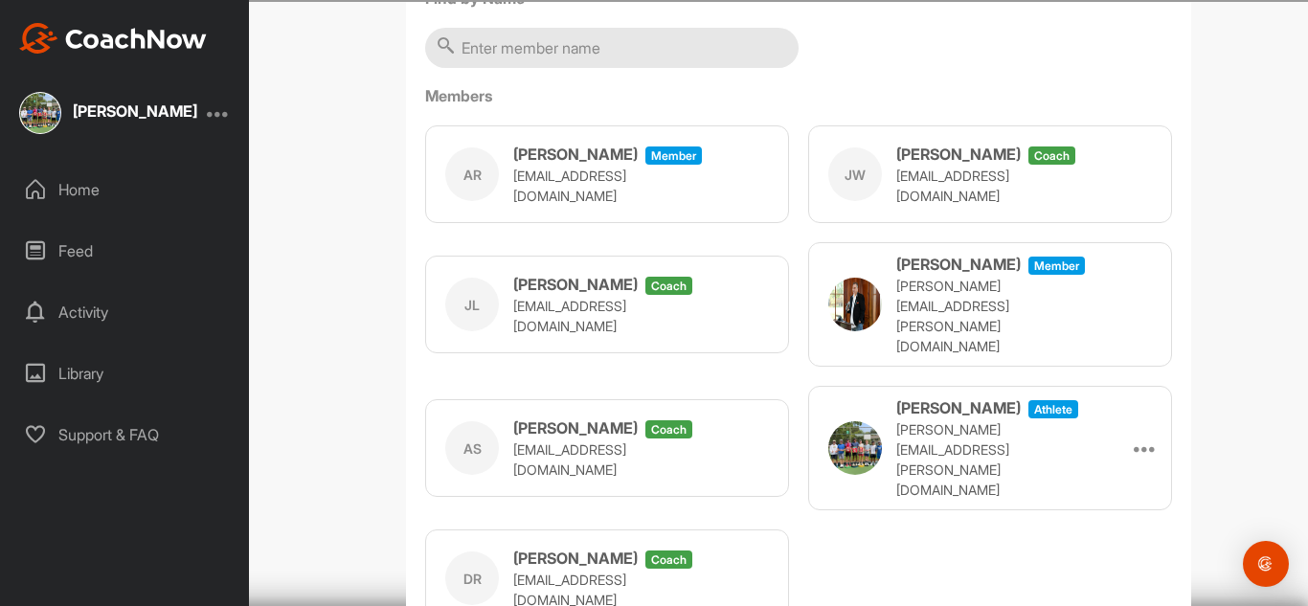
click at [646, 551] on span "coach" at bounding box center [669, 560] width 47 height 18
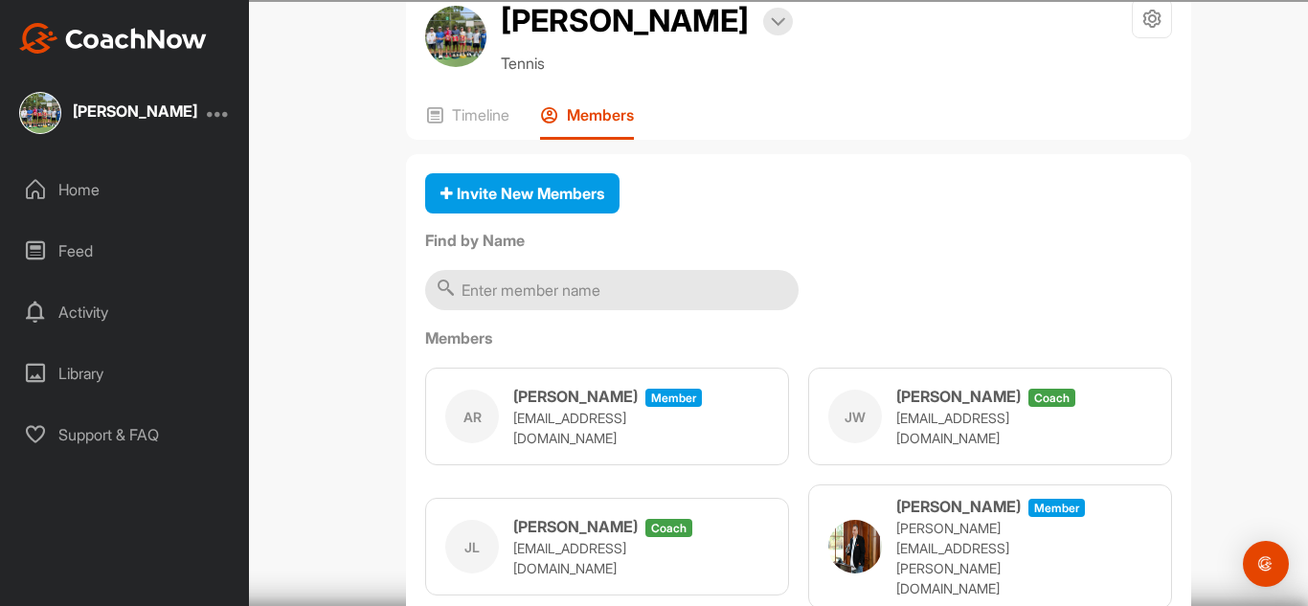
scroll to position [49, 0]
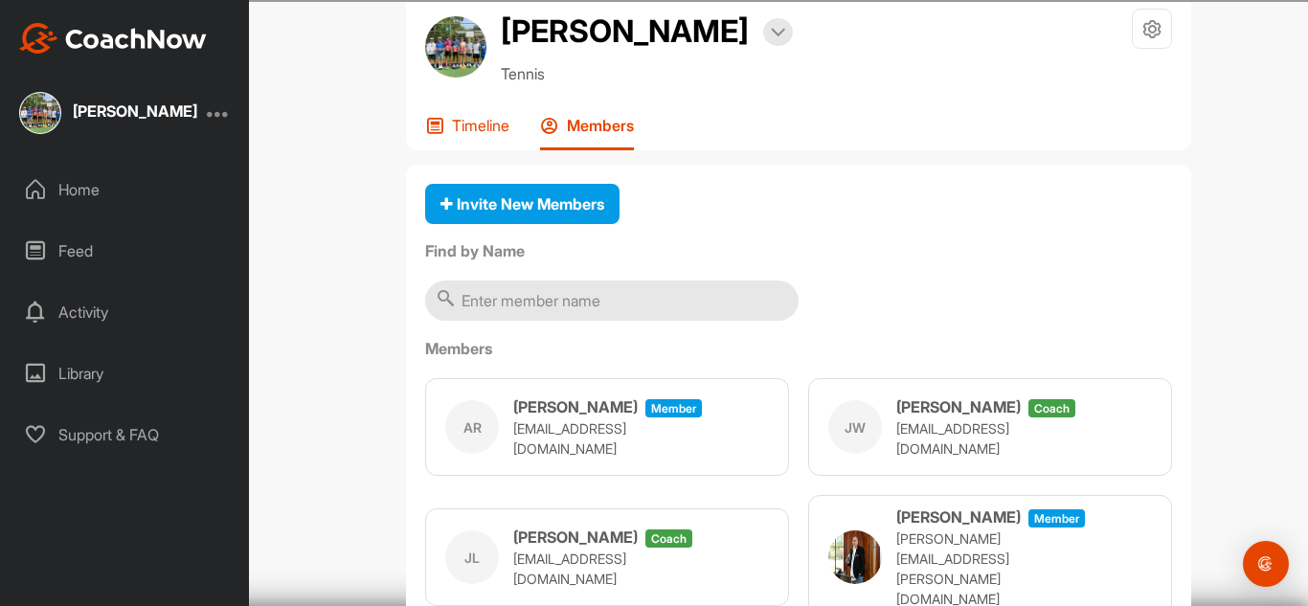
click at [497, 138] on div "Timeline" at bounding box center [467, 133] width 84 height 34
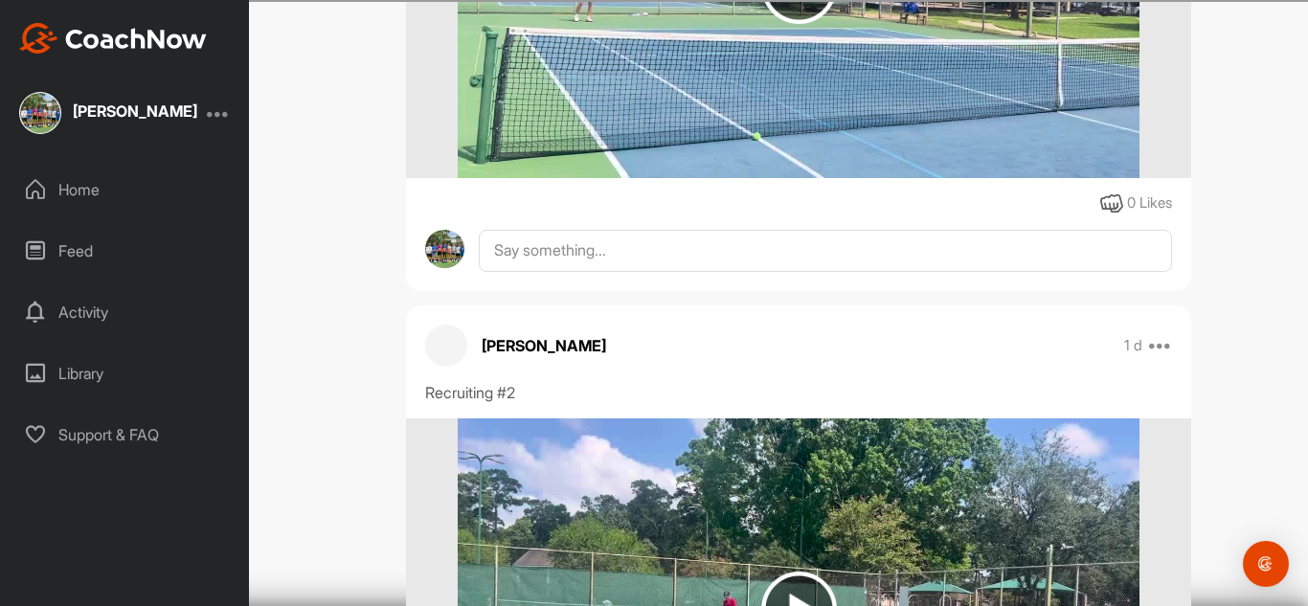
scroll to position [3104, 0]
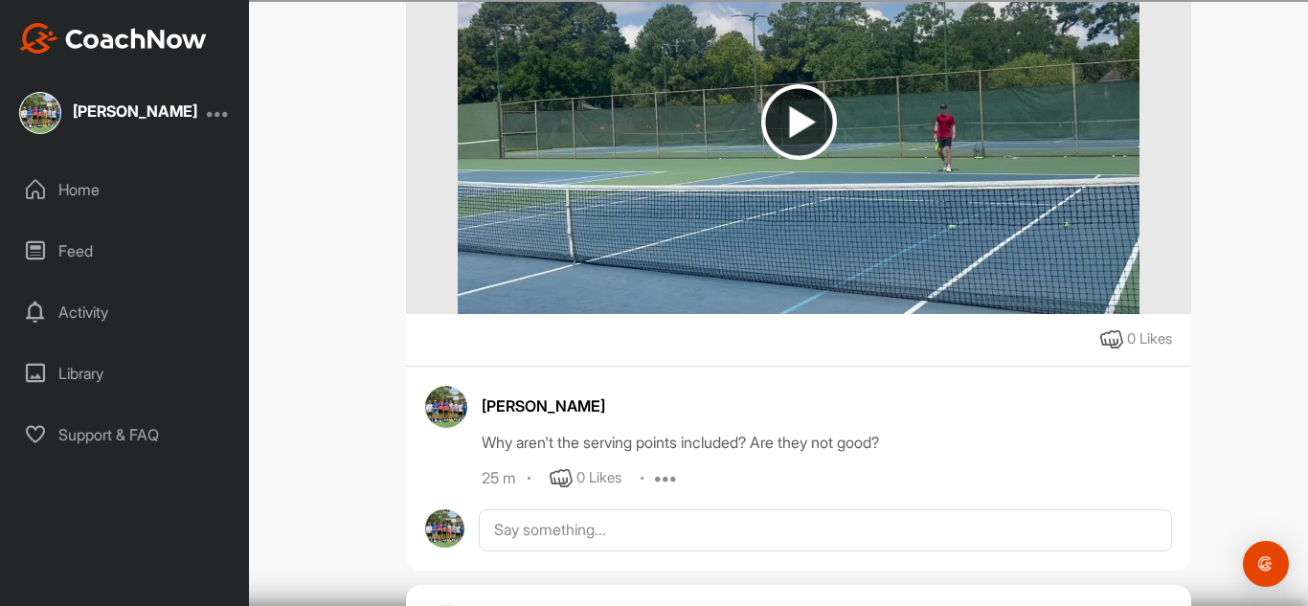
scroll to position [1199, 0]
